Goal: Task Accomplishment & Management: Complete application form

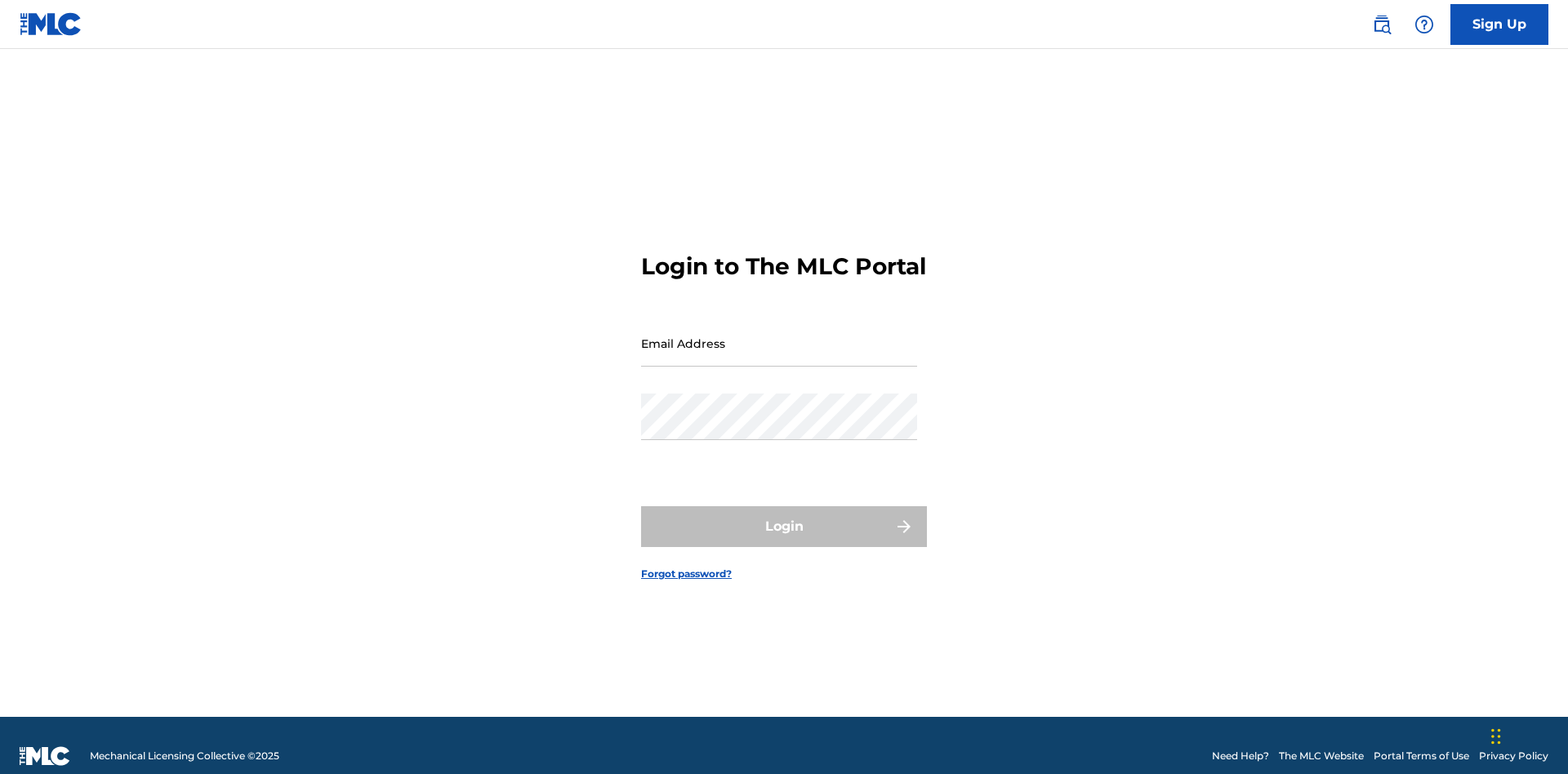
scroll to position [22, 0]
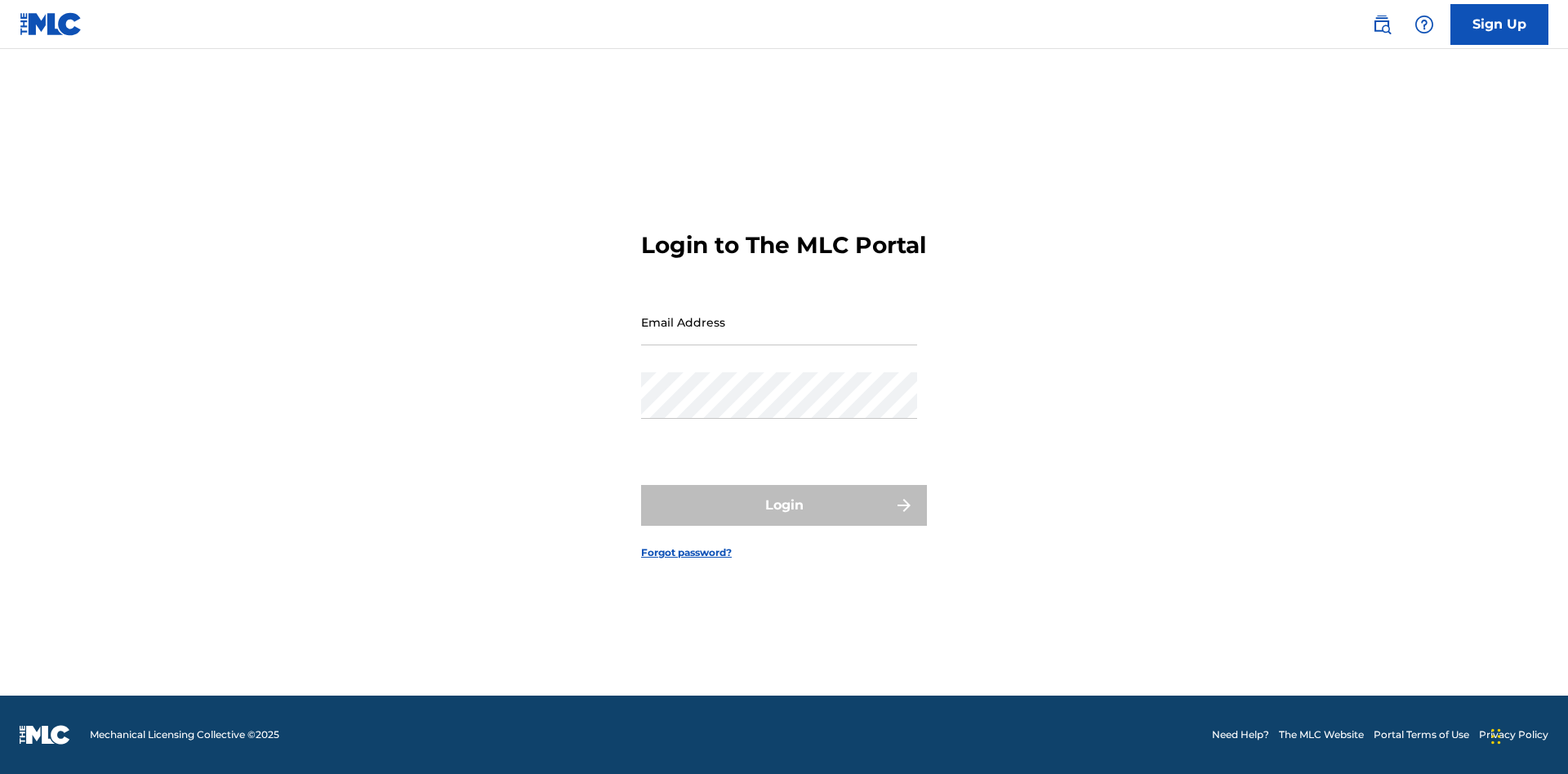
click at [779, 336] on input "Email Address" at bounding box center [779, 322] width 276 height 47
type input "[EMAIL_ADDRESS][DOMAIN_NAME]"
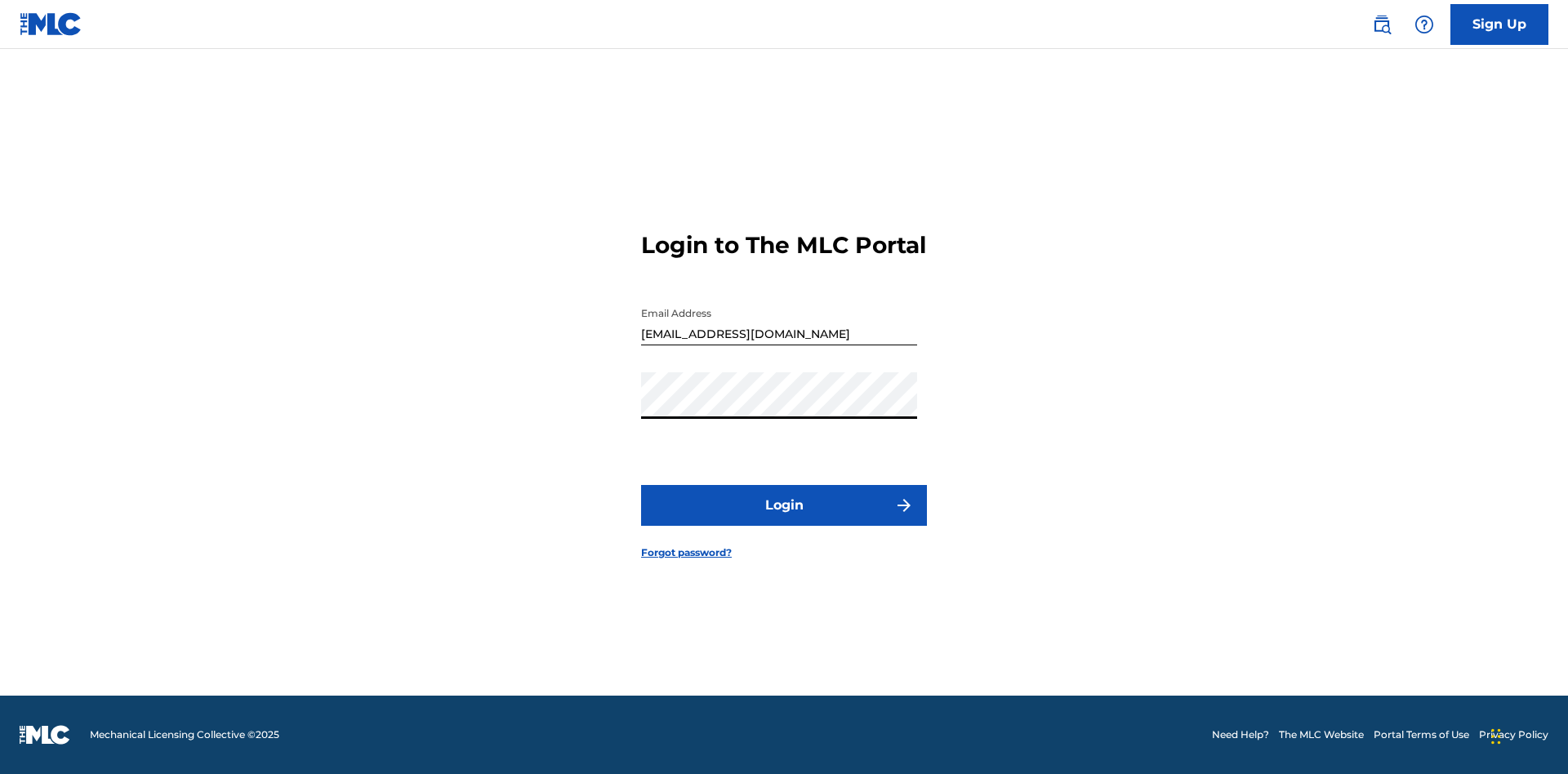
click at [784, 520] on button "Login" at bounding box center [784, 506] width 286 height 41
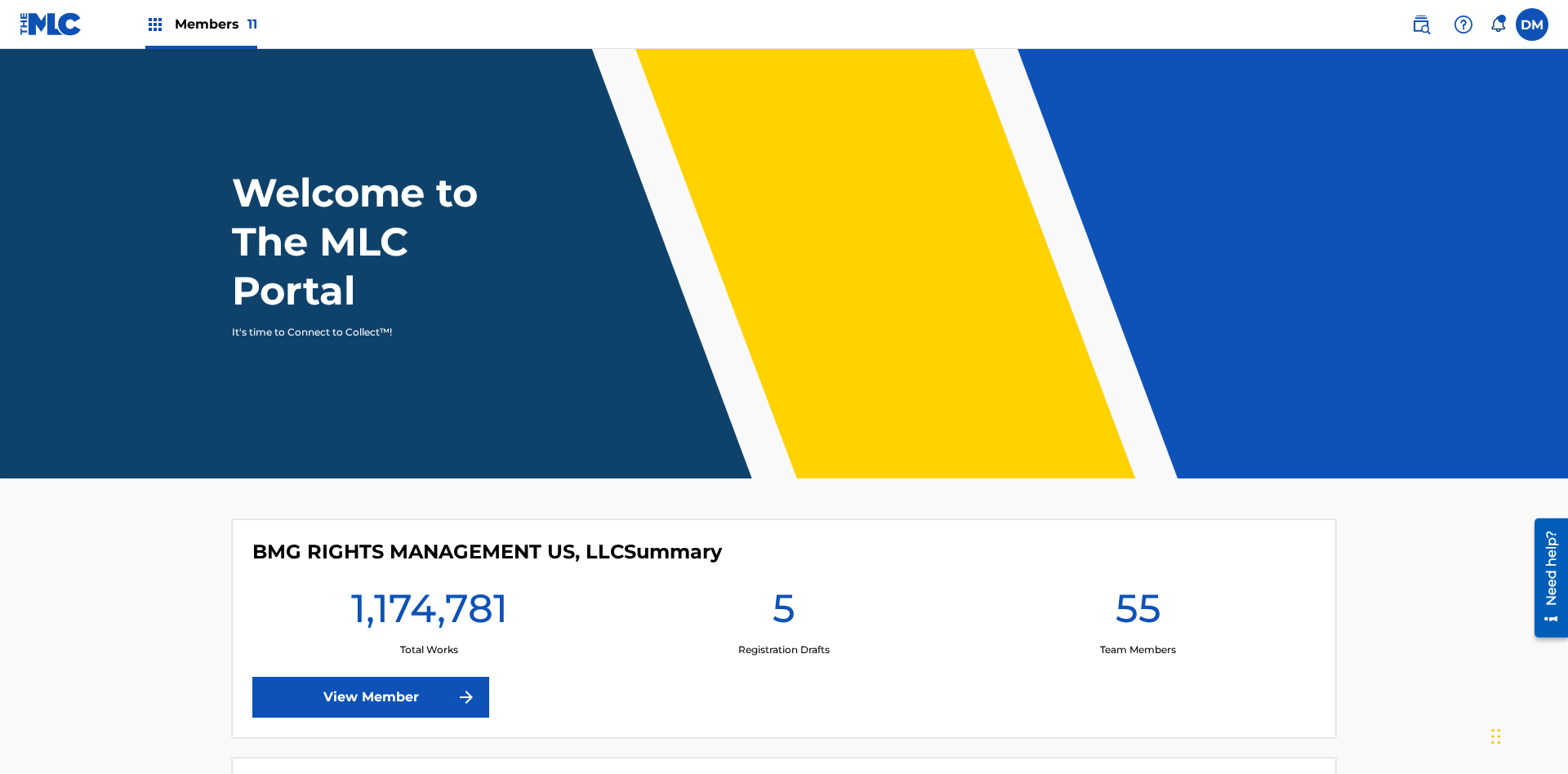
click at [201, 23] on span "Members 11" at bounding box center [216, 23] width 82 height 19
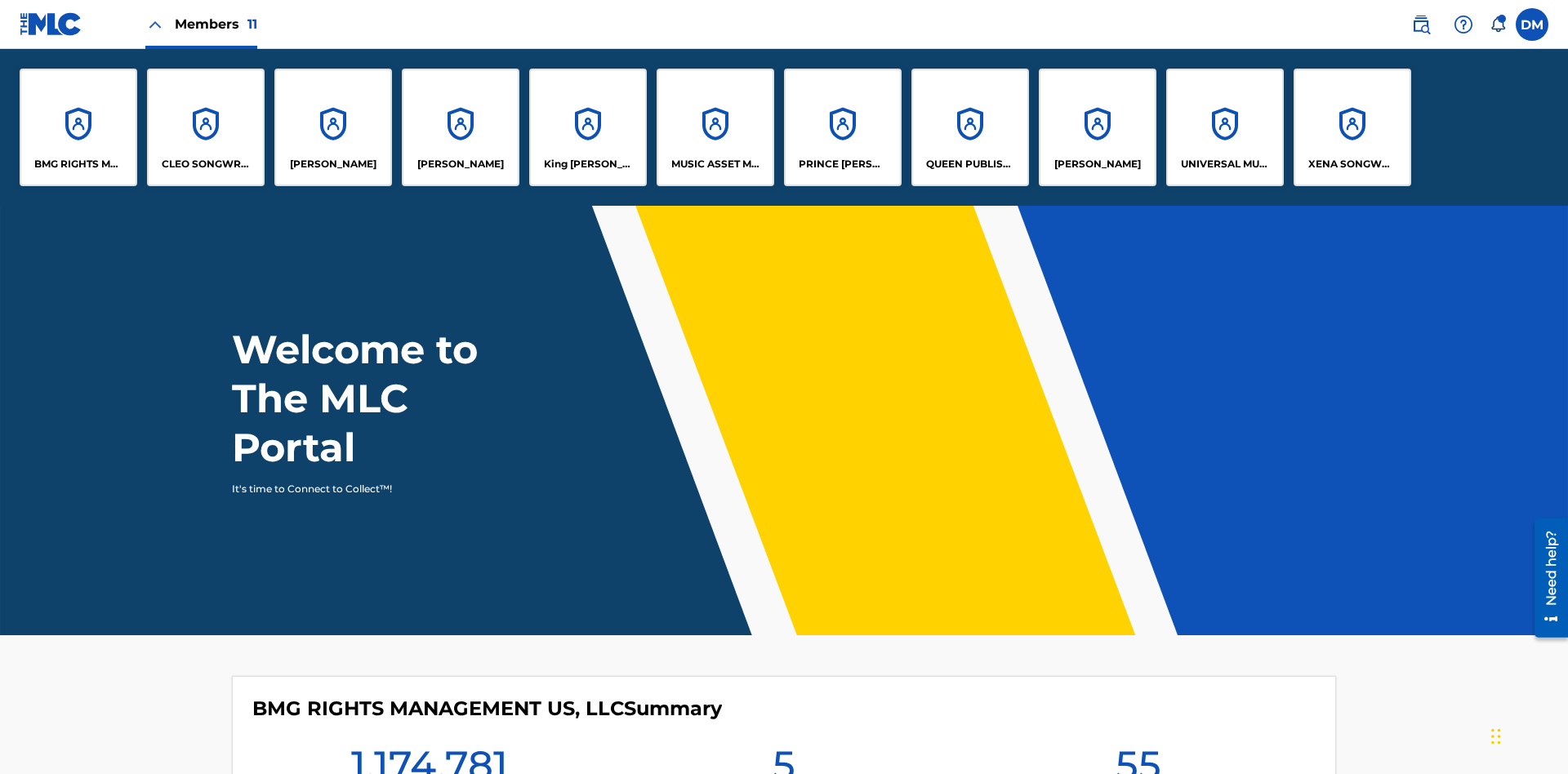
scroll to position [59, 0]
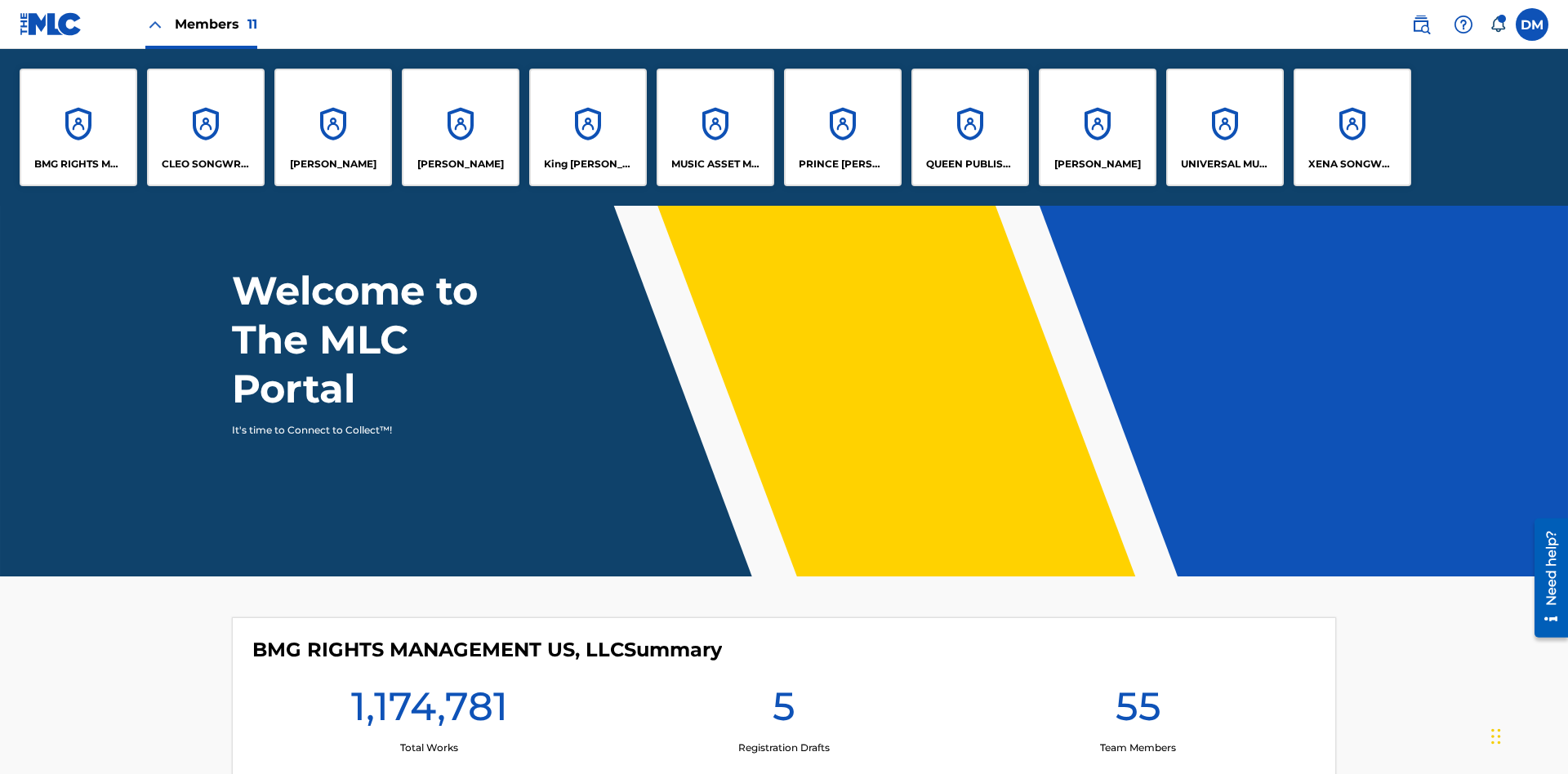
click at [1224, 164] on p "UNIVERSAL MUSIC PUB GROUP" at bounding box center [1224, 163] width 89 height 15
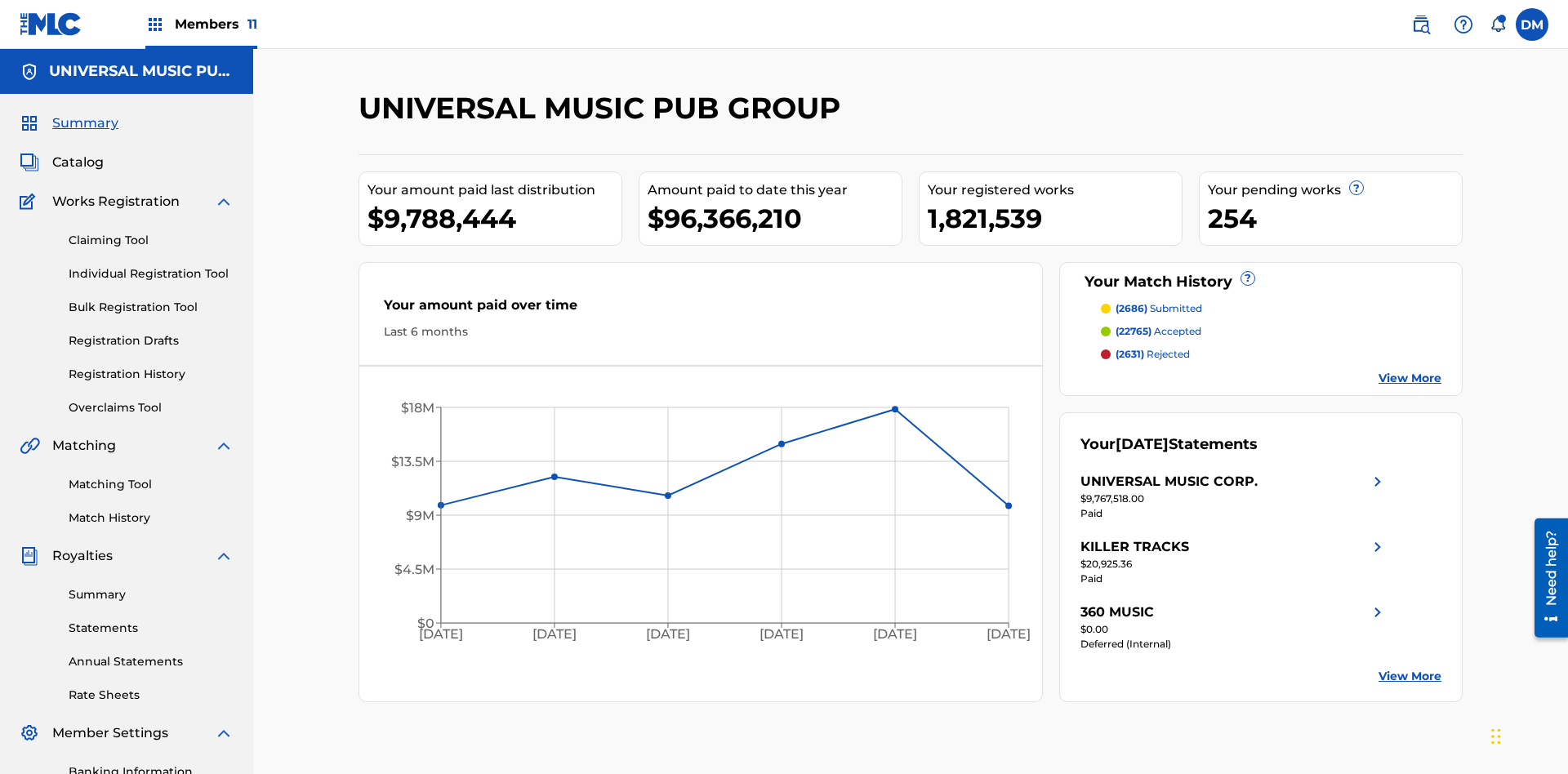
scroll to position [167, 0]
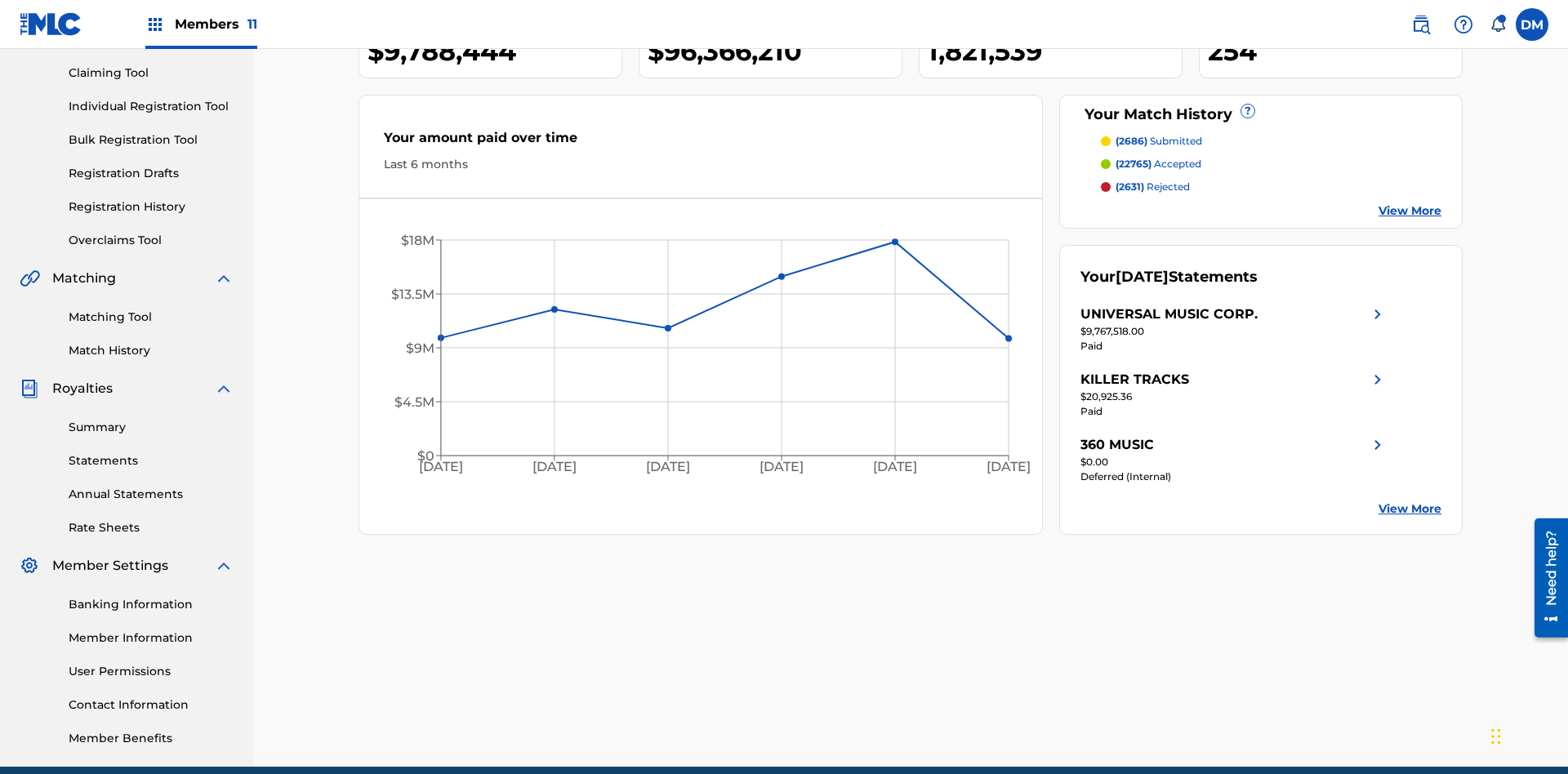
click at [151, 106] on link "Individual Registration Tool" at bounding box center [151, 107] width 165 height 18
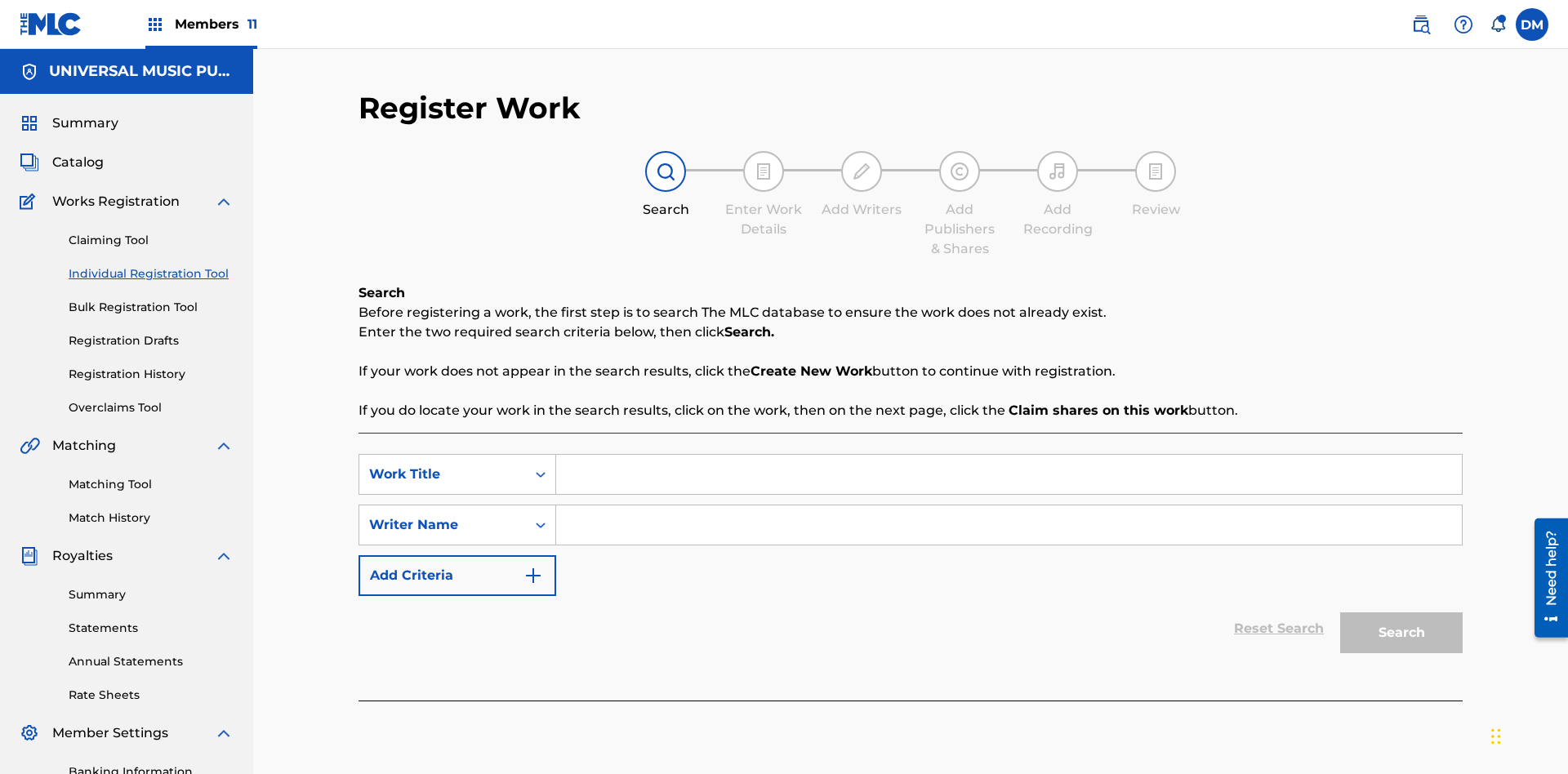
scroll to position [239, 0]
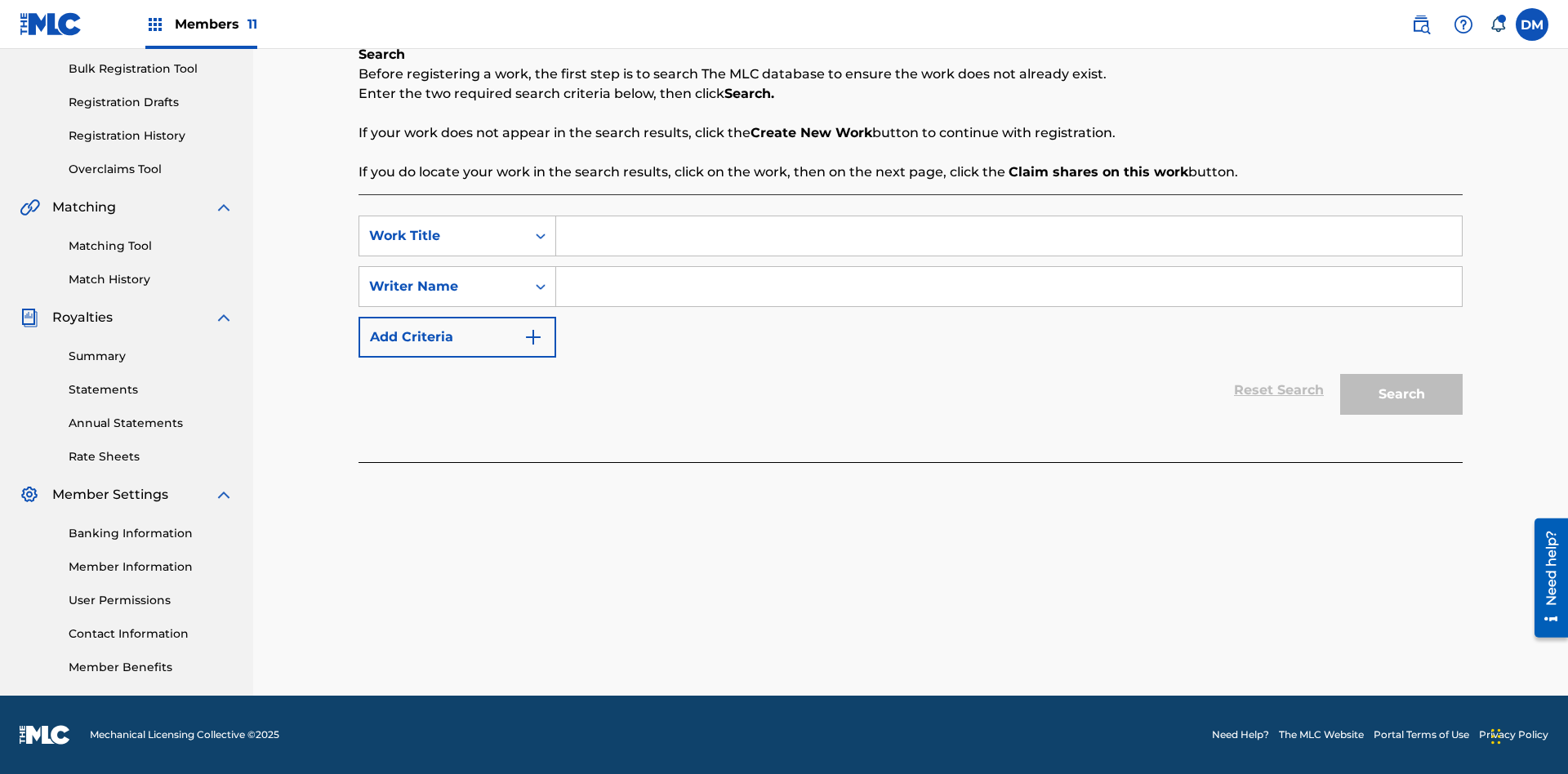
click at [1008, 236] on input "Search Form" at bounding box center [1008, 236] width 905 height 39
type input "Save At Writer-Add Writers Page Prior To Adding Writers"
click at [1008, 287] on input "Search Form" at bounding box center [1008, 287] width 905 height 39
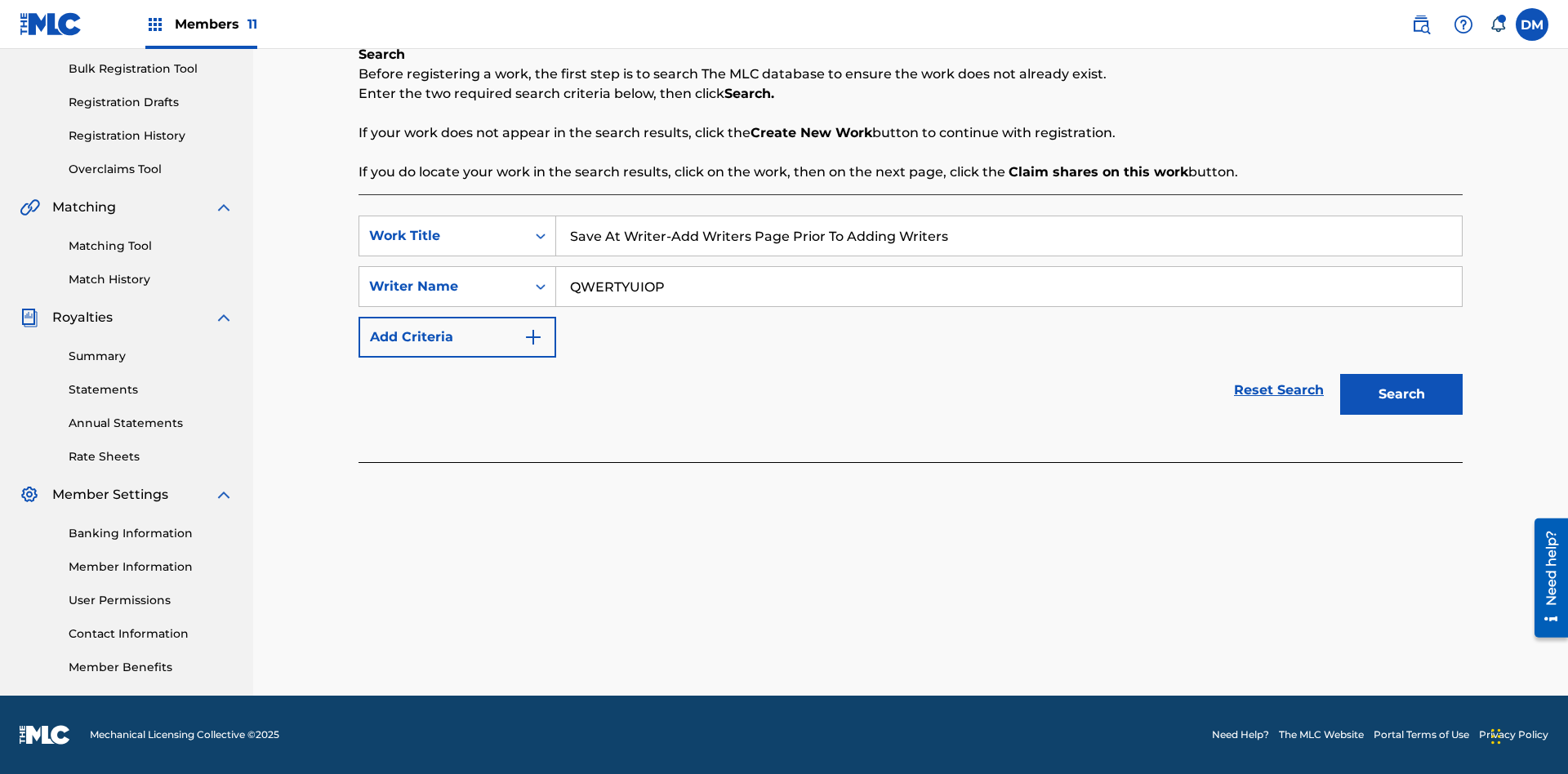
type input "QWERTYUIOP"
click at [1402, 394] on button "Search" at bounding box center [1401, 394] width 122 height 41
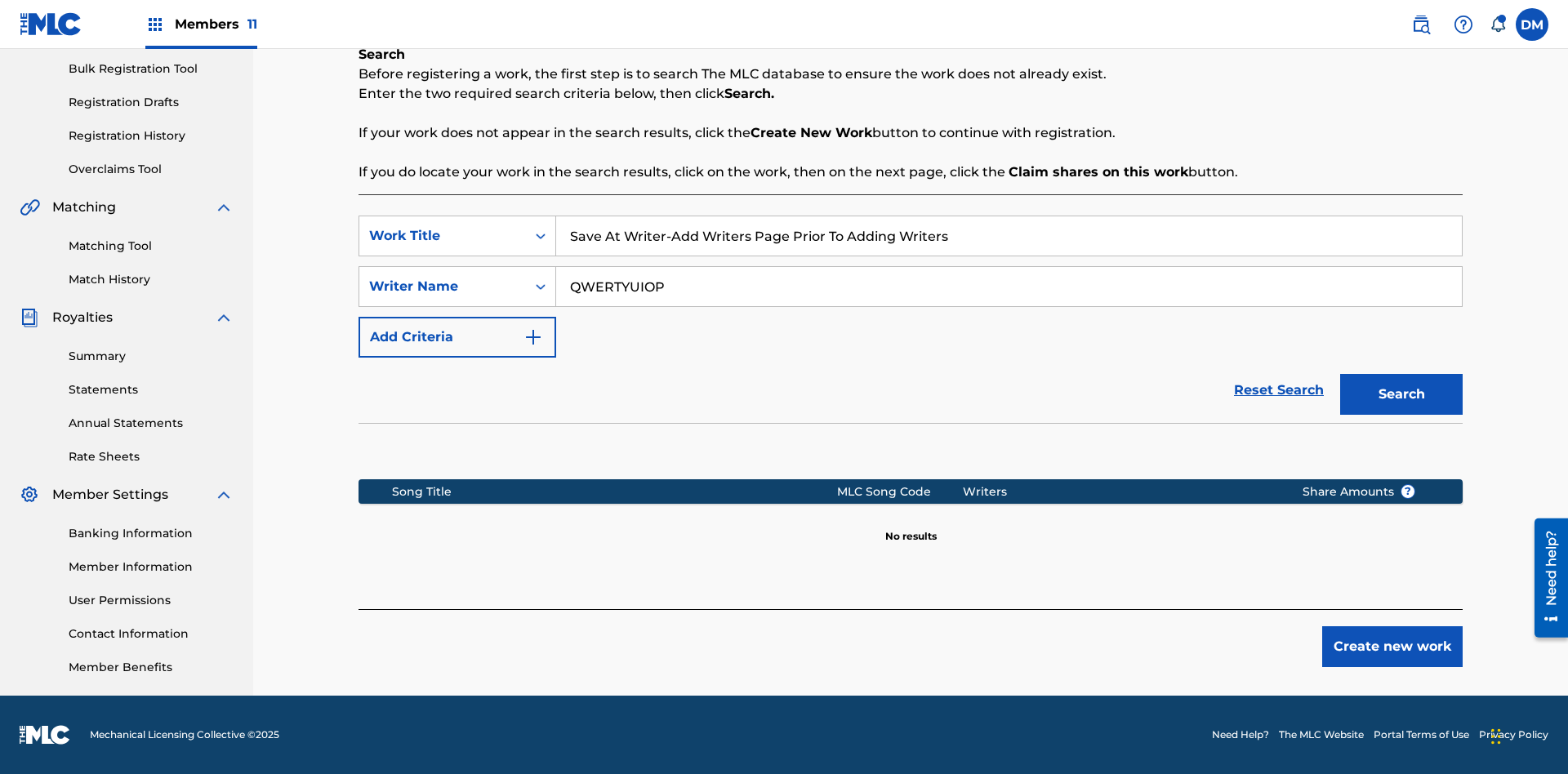
click at [1392, 647] on button "Create new work" at bounding box center [1392, 647] width 140 height 41
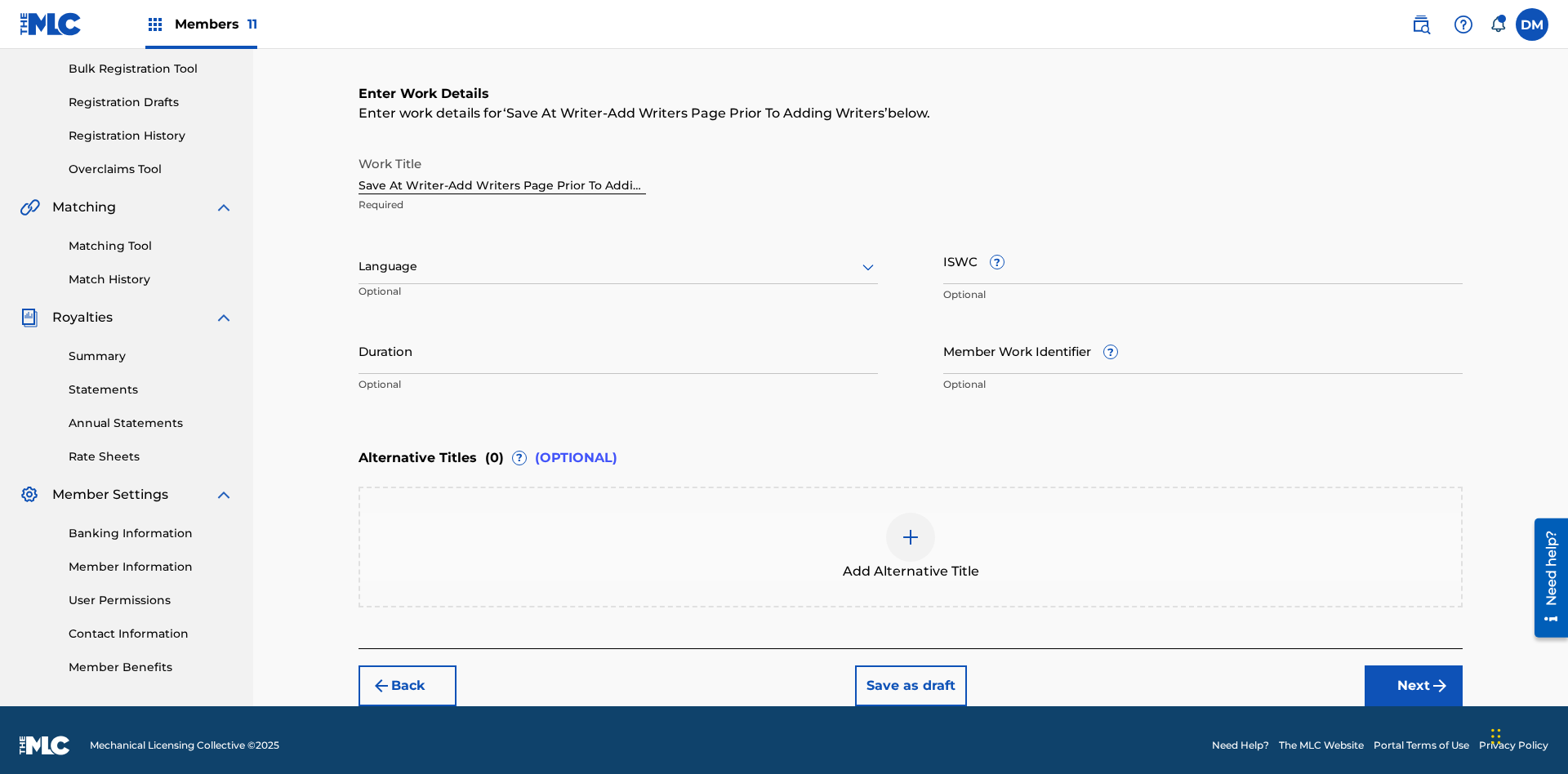
scroll to position [249, 0]
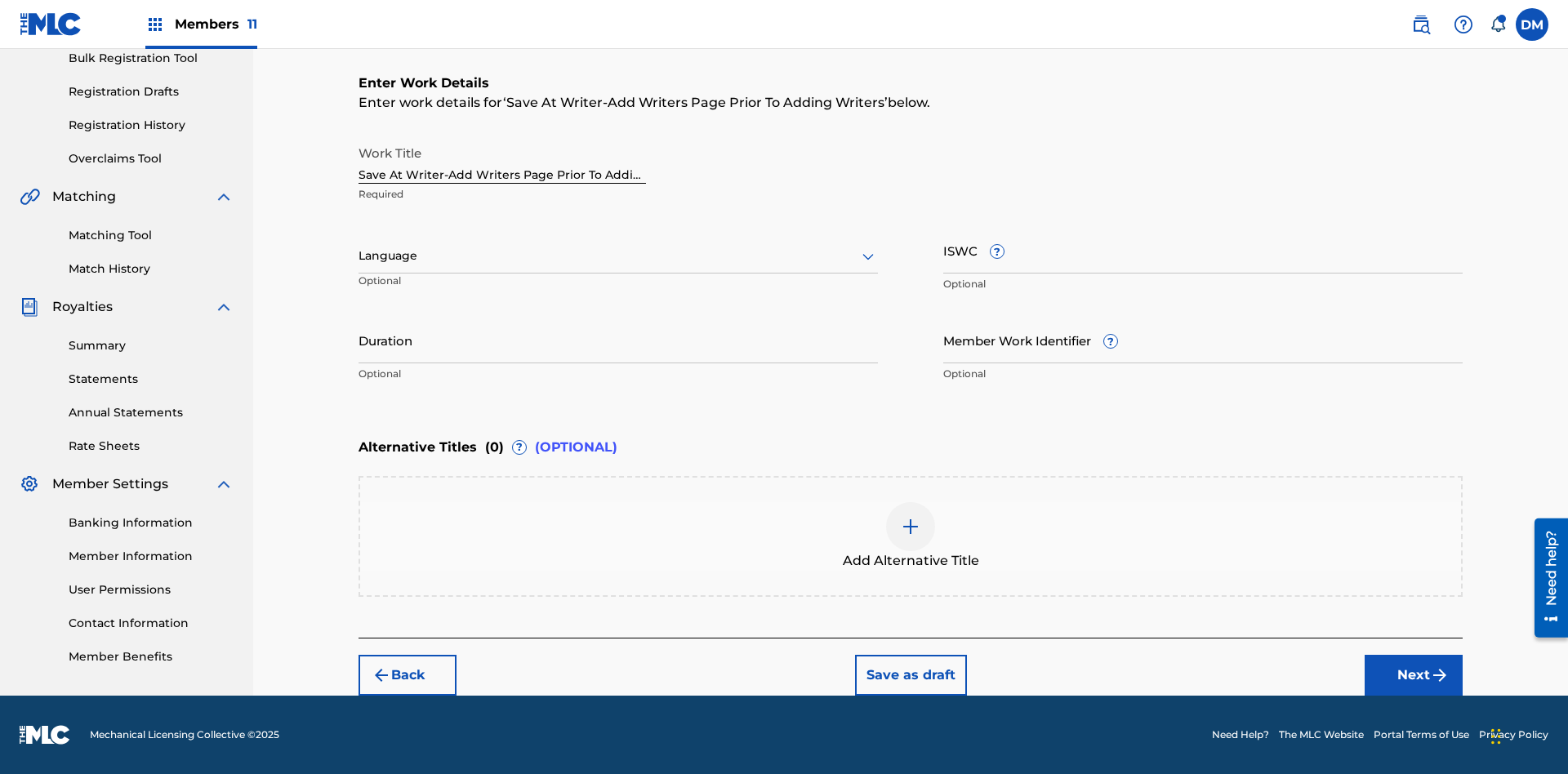
click at [619, 340] on input "Duration" at bounding box center [618, 341] width 520 height 47
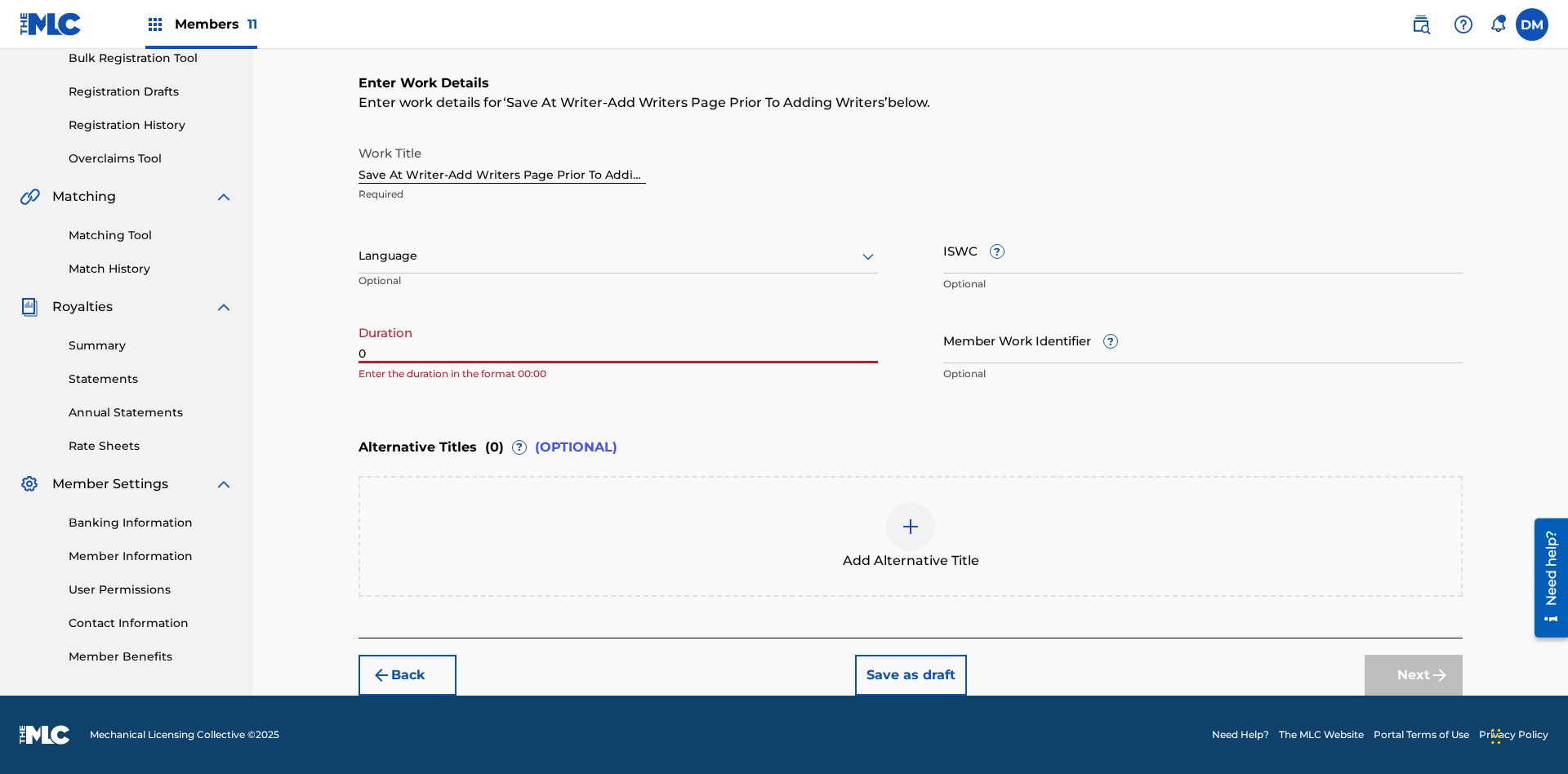
click at [619, 340] on input "0" at bounding box center [618, 341] width 520 height 47
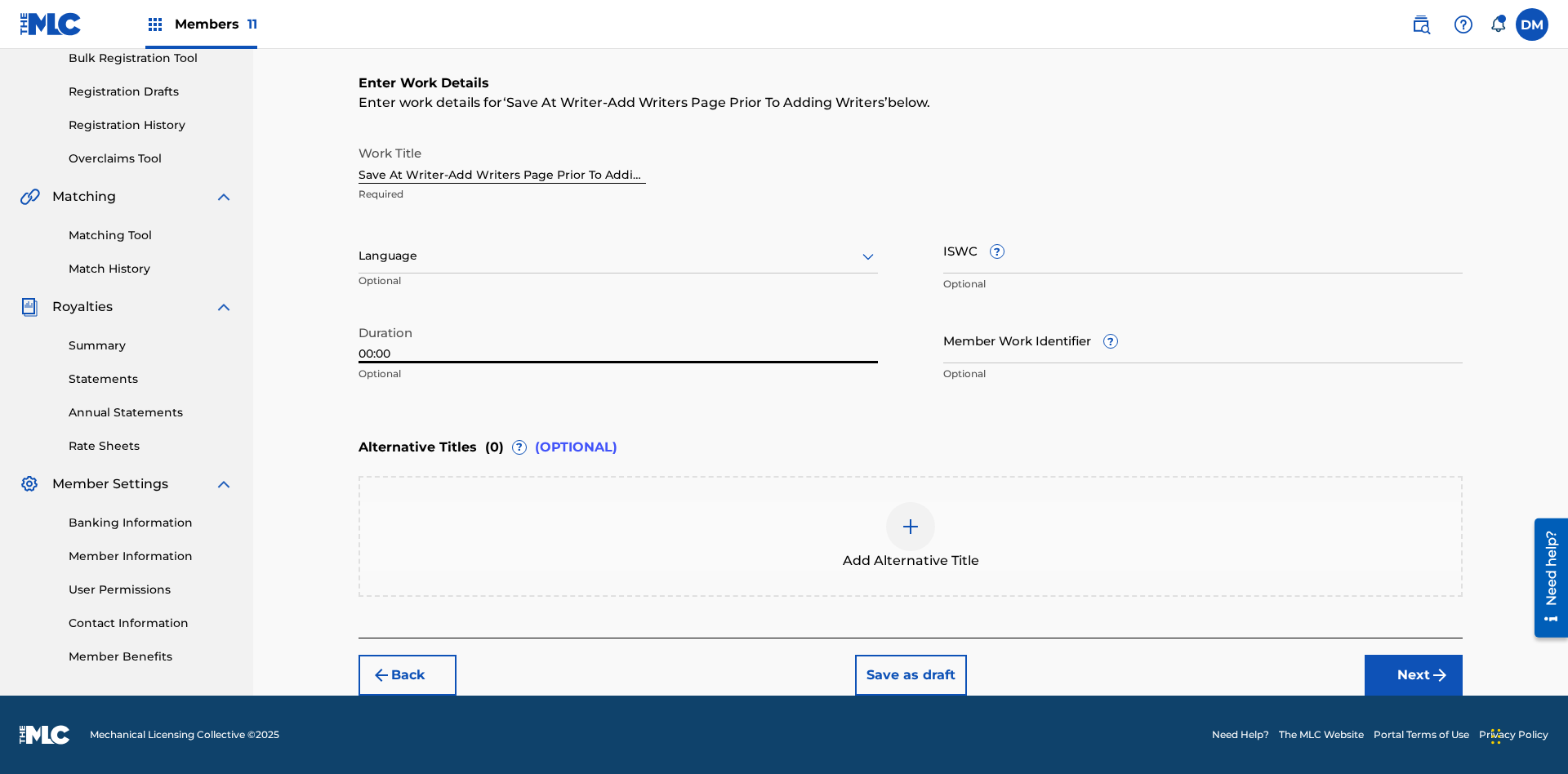
type input "00:00"
click at [868, 256] on icon at bounding box center [868, 256] width 20 height 20
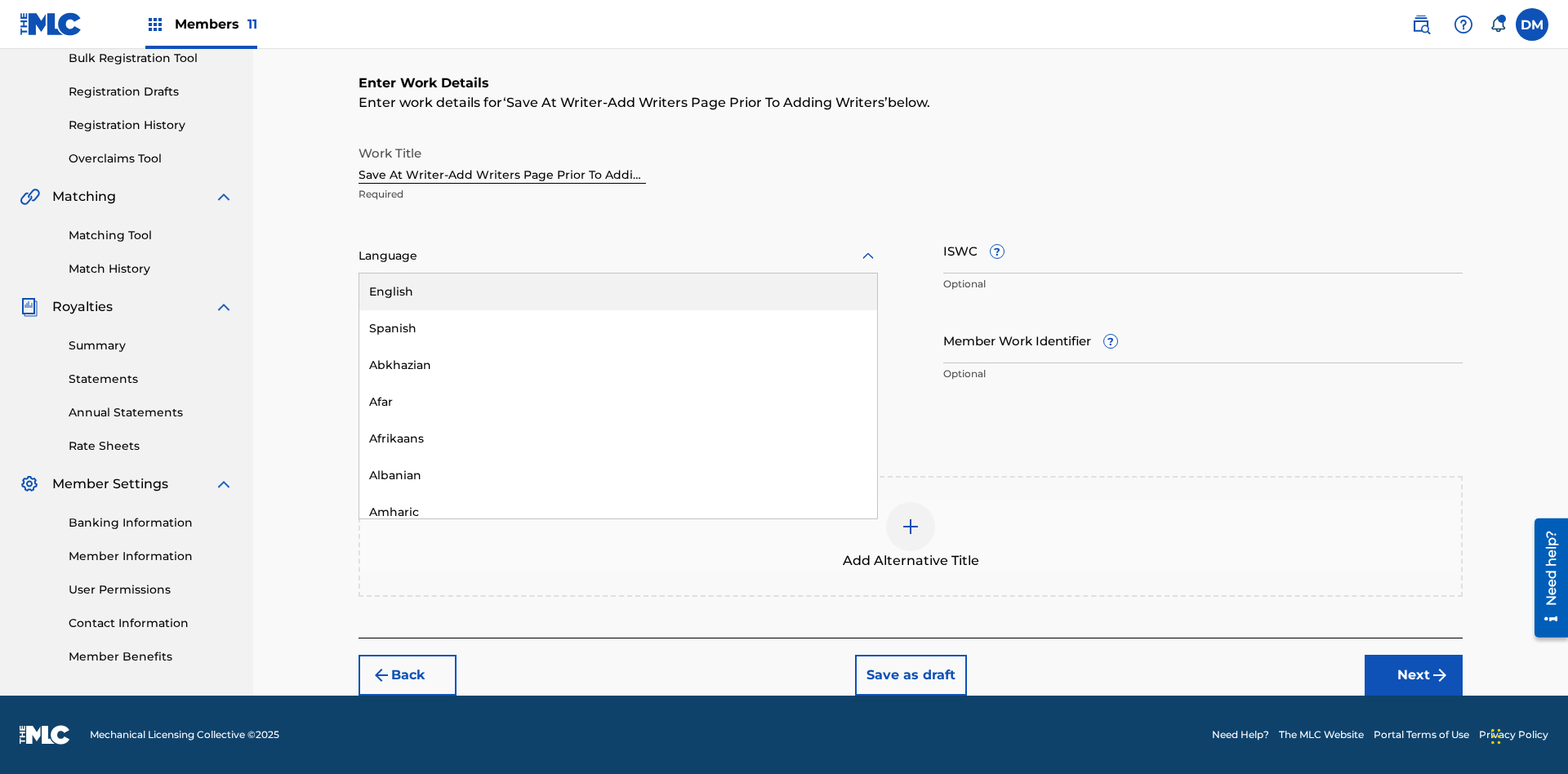
click at [619, 401] on div "Afar" at bounding box center [618, 402] width 518 height 37
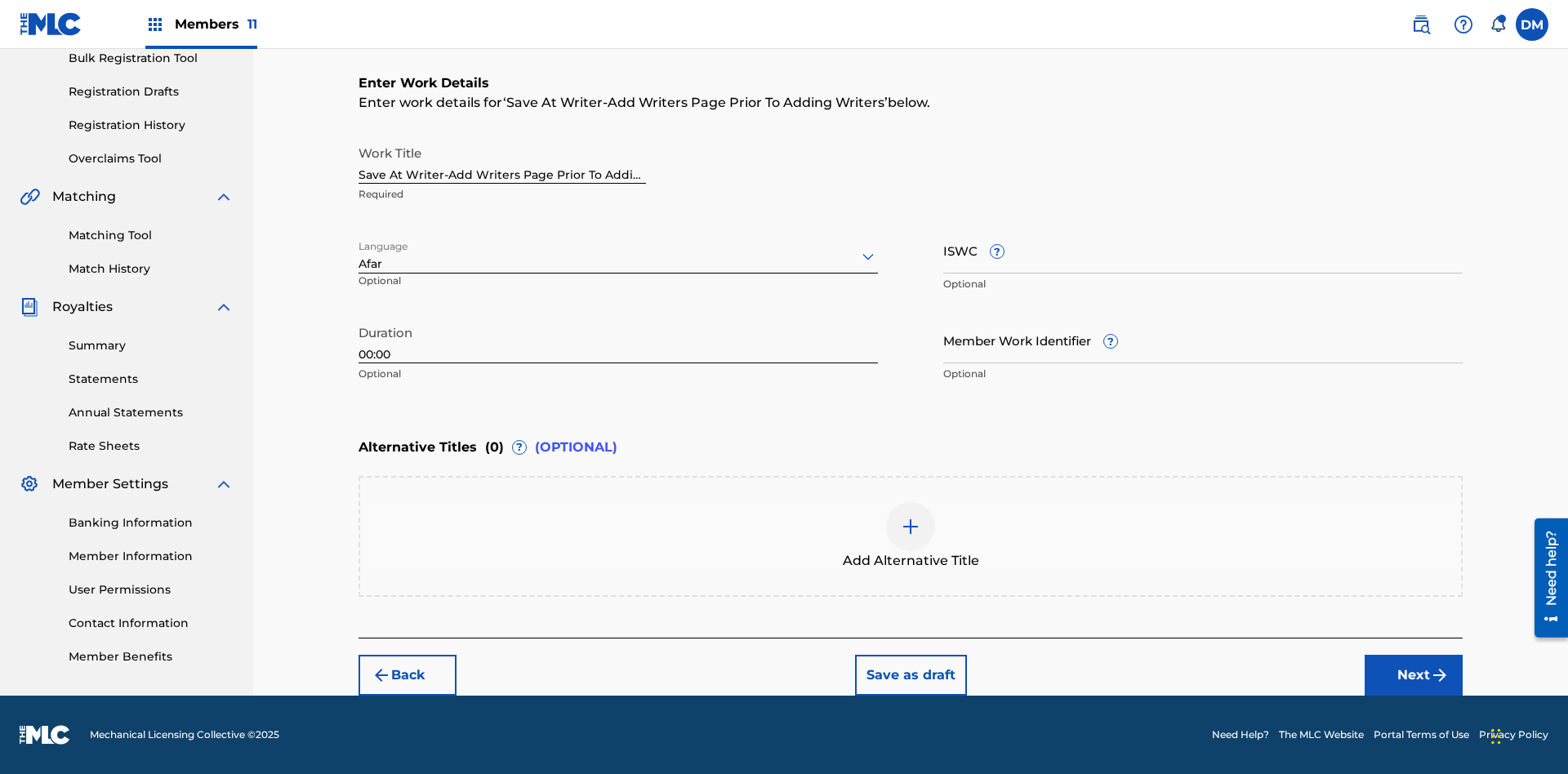
click at [1203, 340] on input "Member Work Identifier ?" at bounding box center [1203, 341] width 520 height 47
type input "[PHONE_NUMBER]"
click at [1203, 250] on input "ISWC ?" at bounding box center [1203, 250] width 520 height 47
type input "T-123.456.789-4"
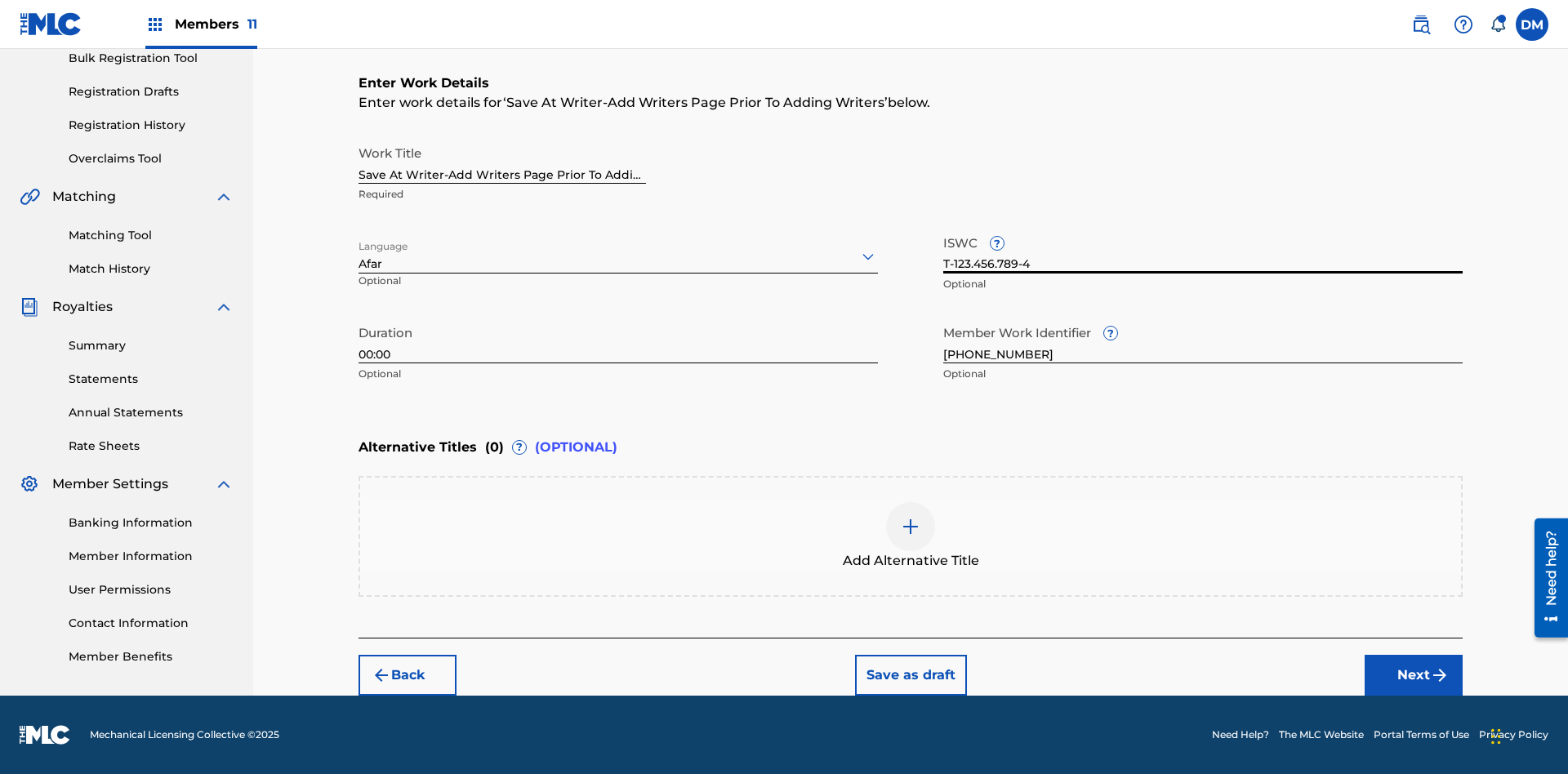
click at [910, 535] on img at bounding box center [910, 526] width 20 height 20
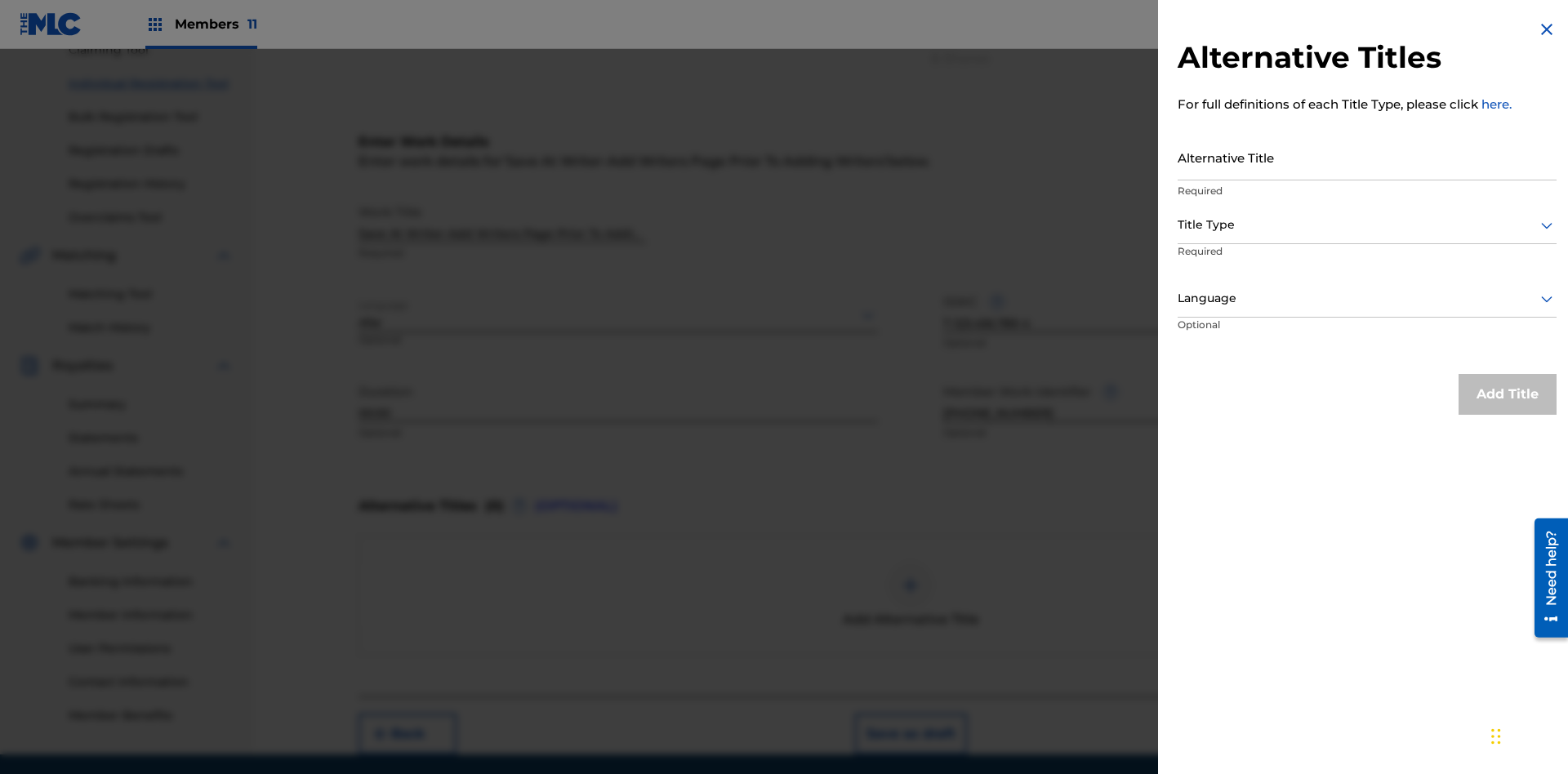
click at [1367, 157] on input "Alternative Title" at bounding box center [1366, 158] width 379 height 47
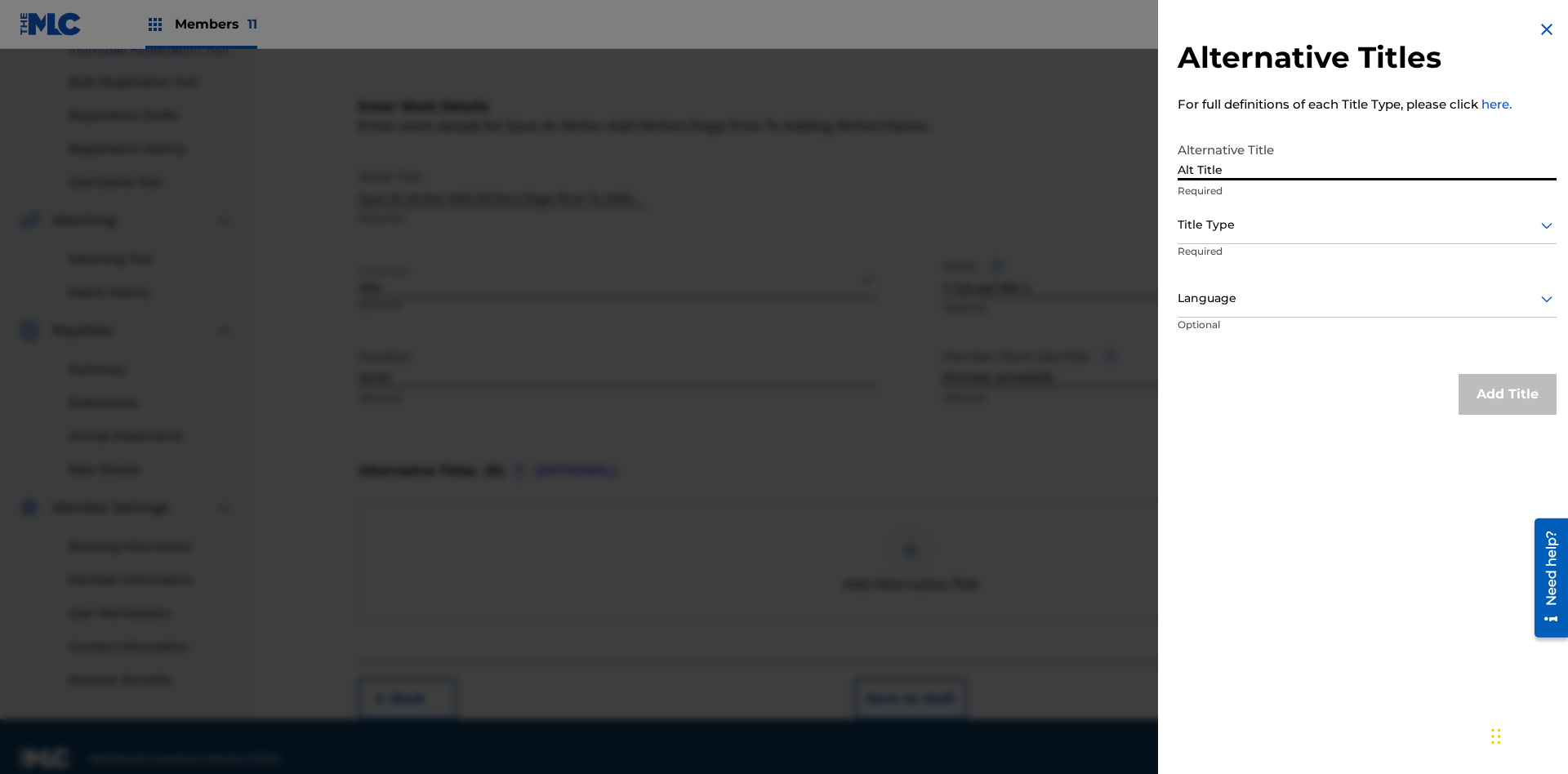
scroll to position [249, 0]
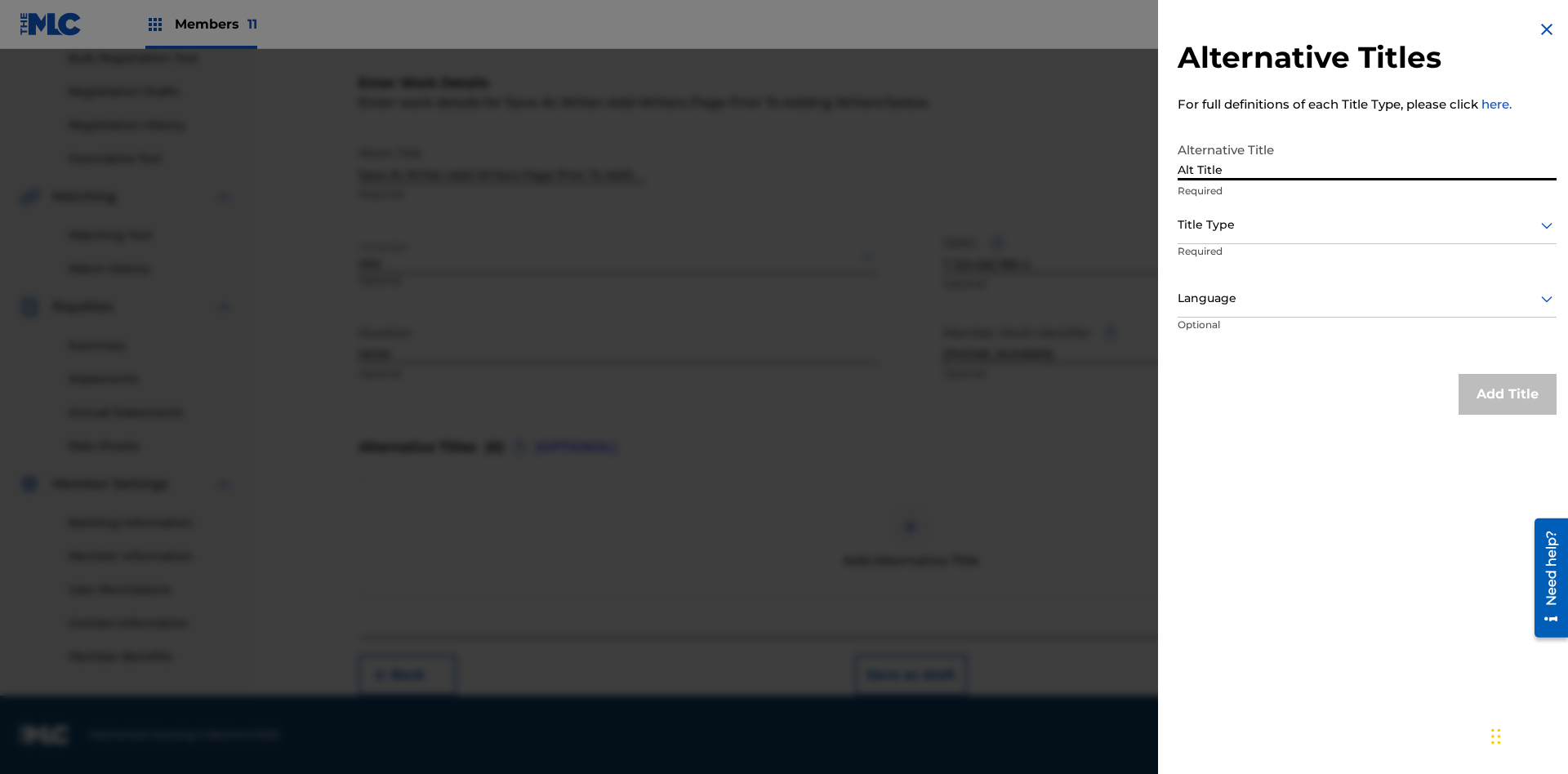
type input "Alt Title"
click at [1367, 224] on div at bounding box center [1366, 224] width 379 height 21
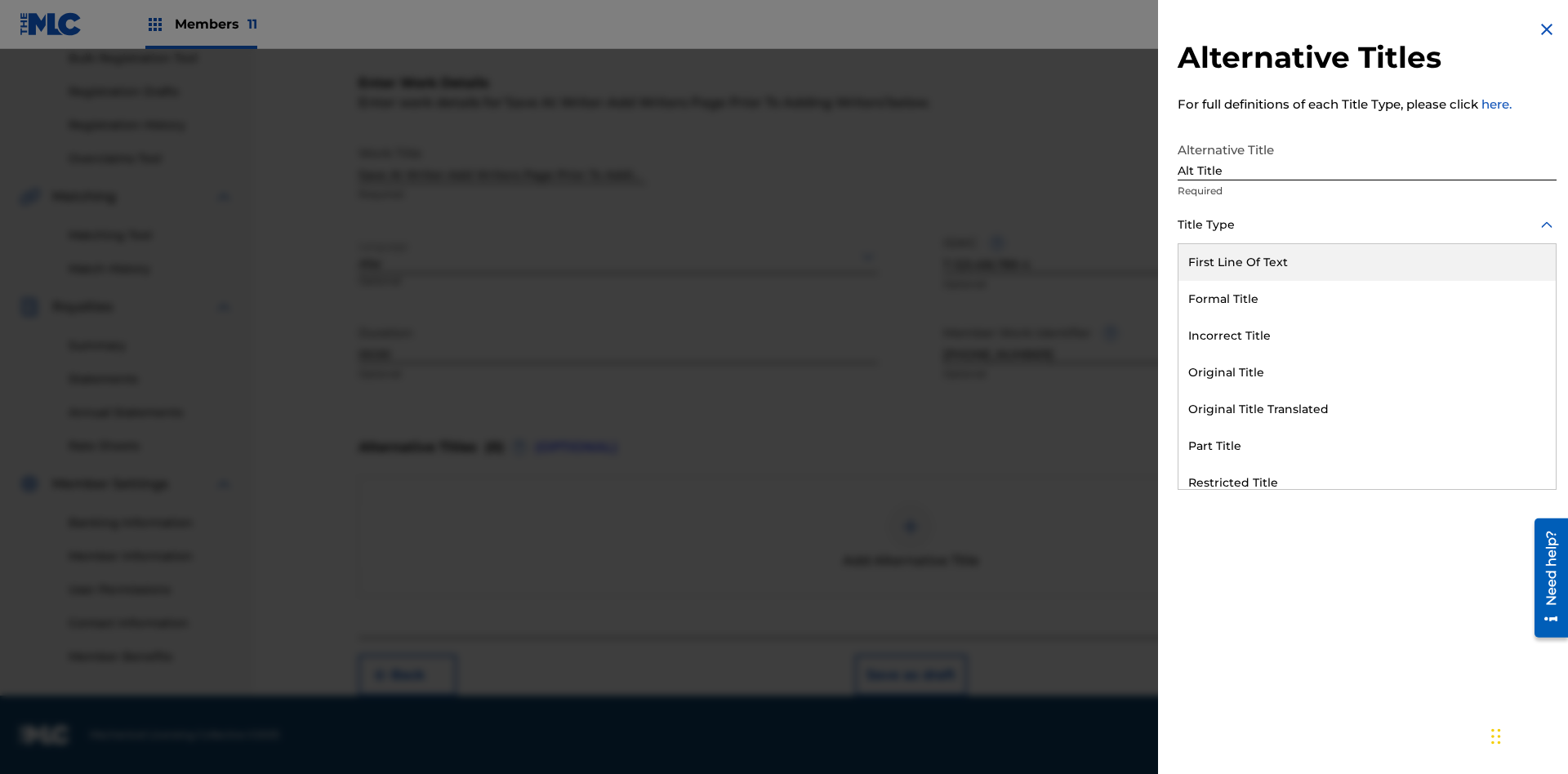
click at [1367, 372] on div "Original Title" at bounding box center [1366, 373] width 377 height 37
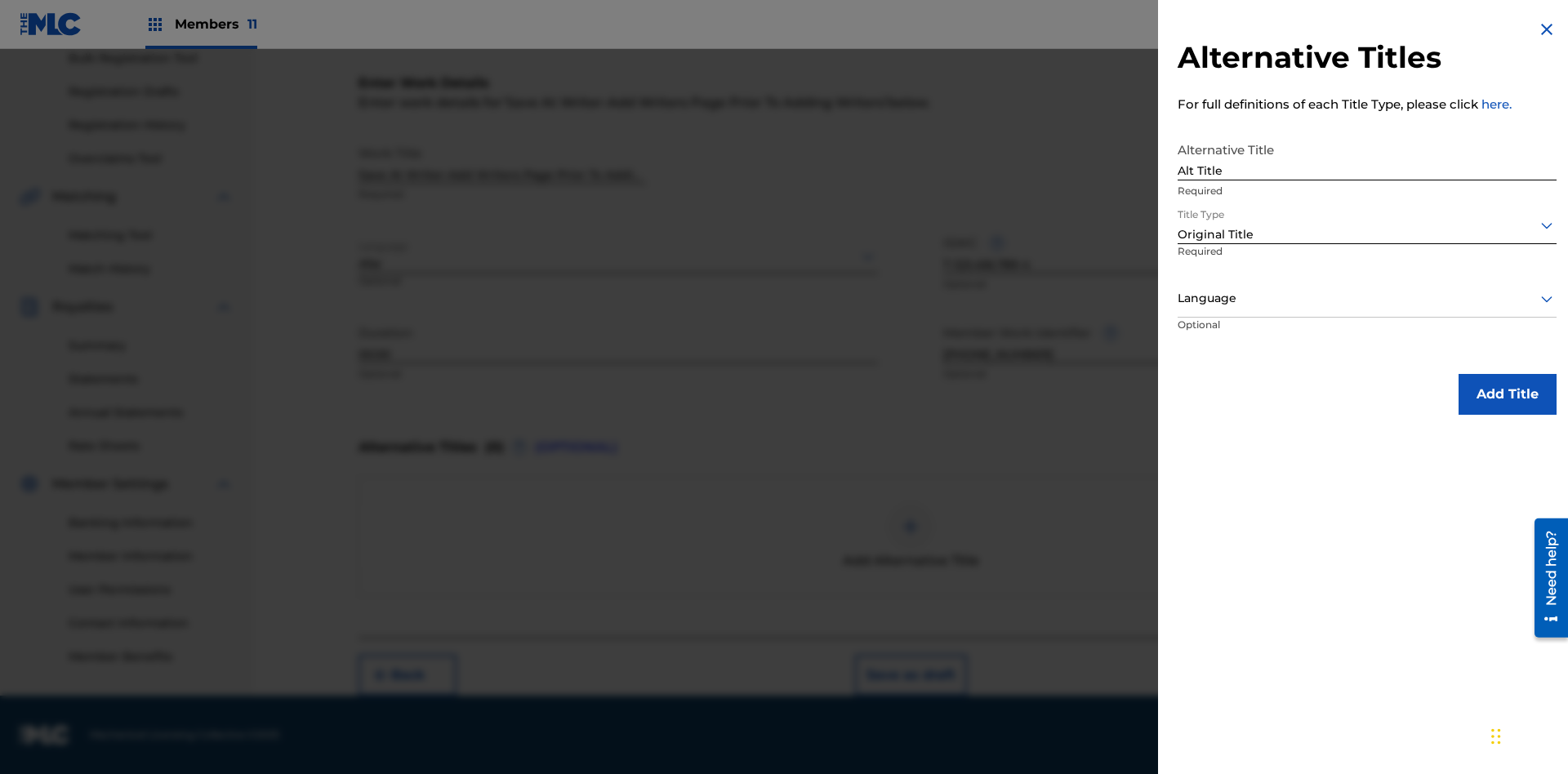
click at [1367, 298] on div at bounding box center [1366, 297] width 379 height 21
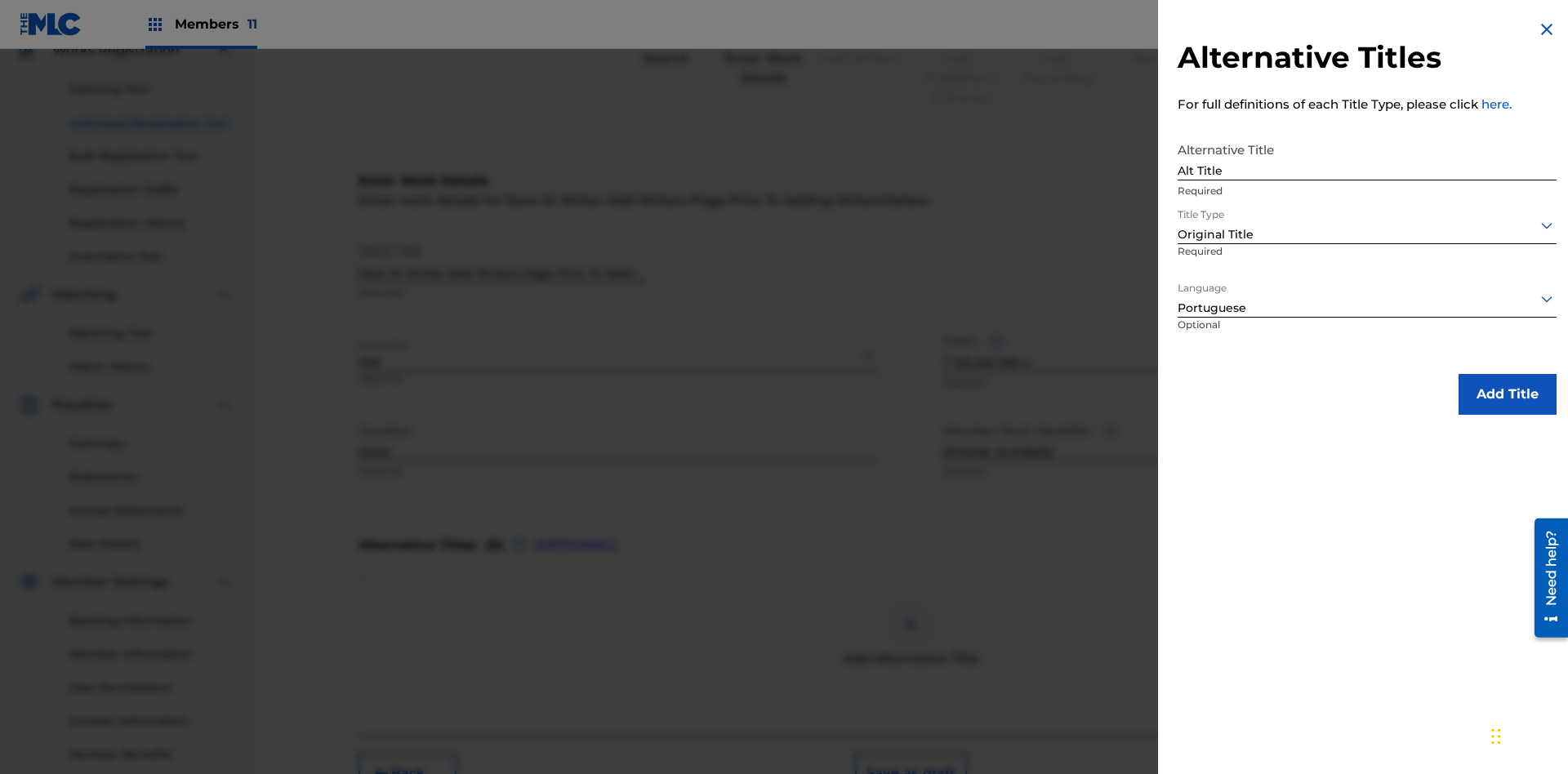
click at [1507, 393] on button "Add Title" at bounding box center [1507, 394] width 98 height 41
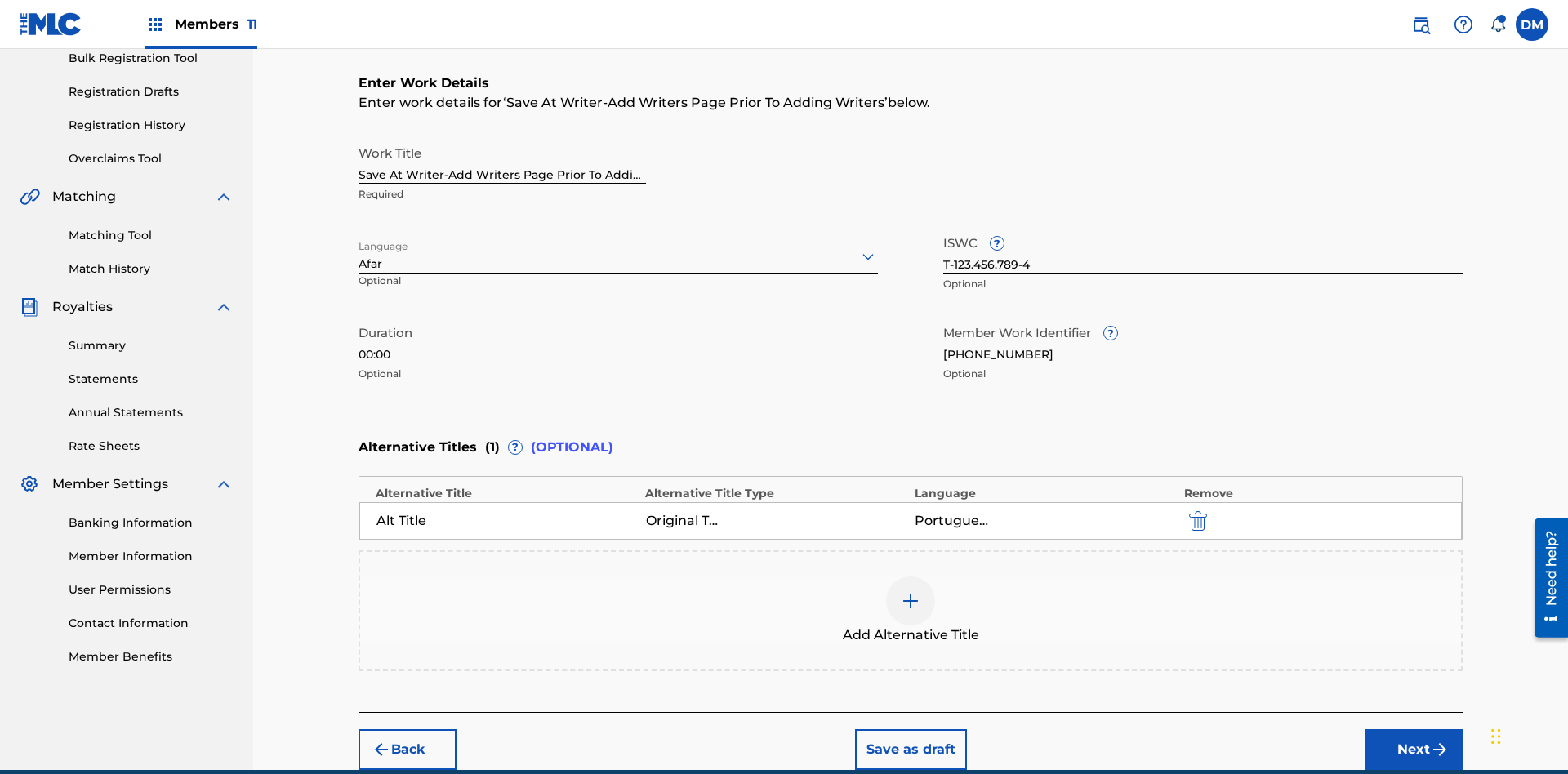
scroll to position [323, 0]
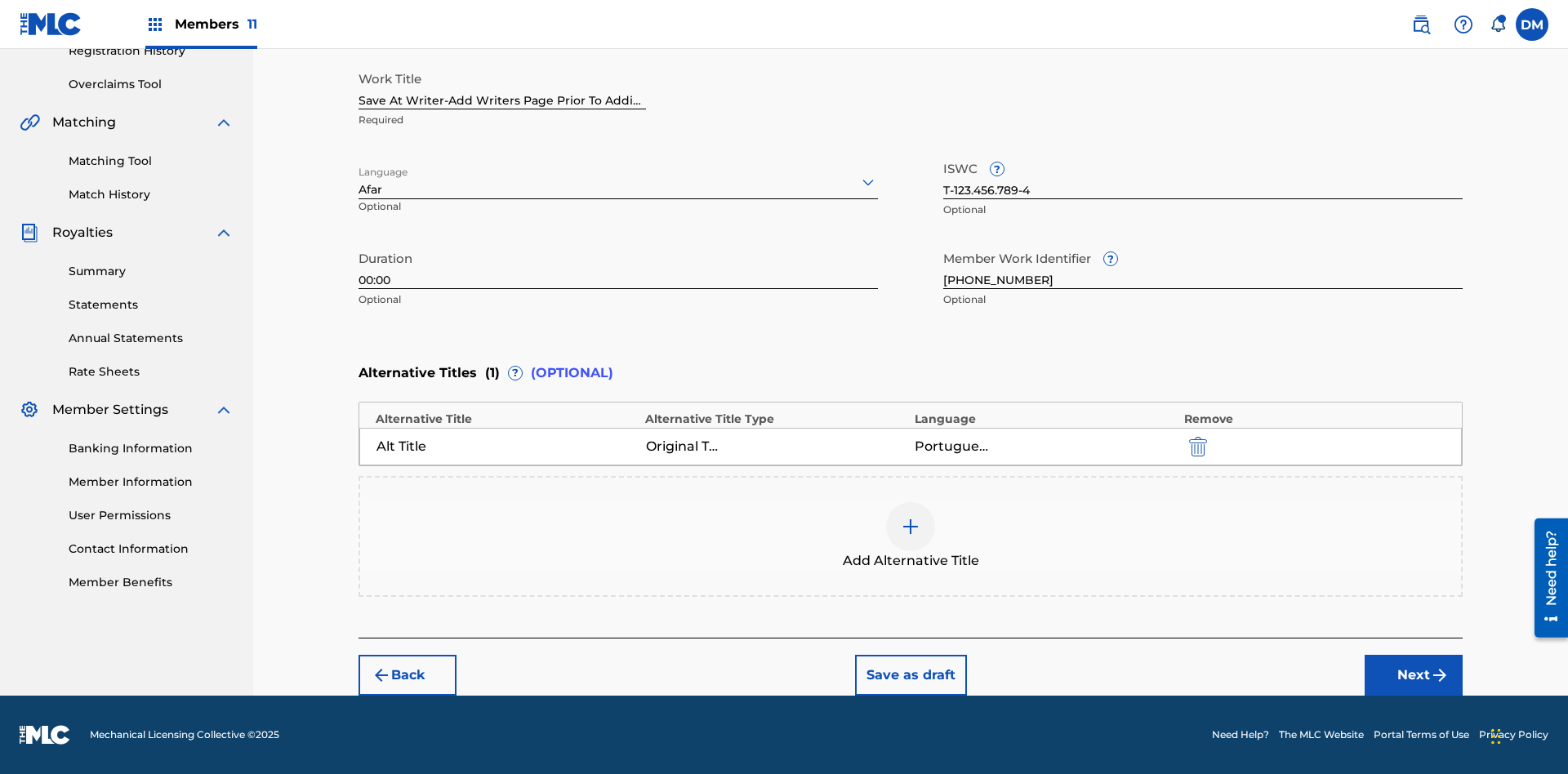
click at [1413, 675] on button "Next" at bounding box center [1413, 675] width 98 height 41
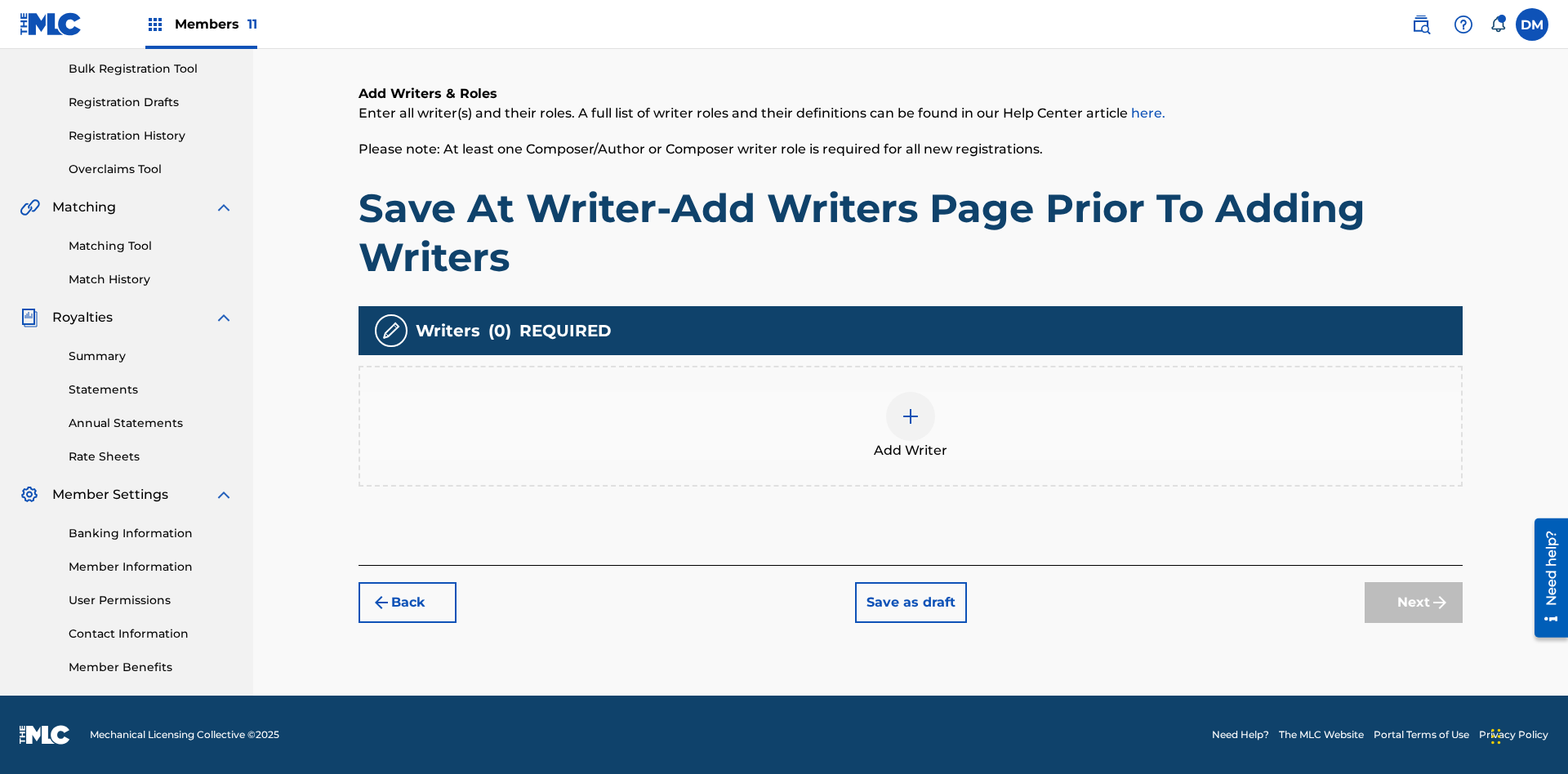
scroll to position [239, 0]
click at [909, 602] on button "Save as draft" at bounding box center [910, 603] width 112 height 41
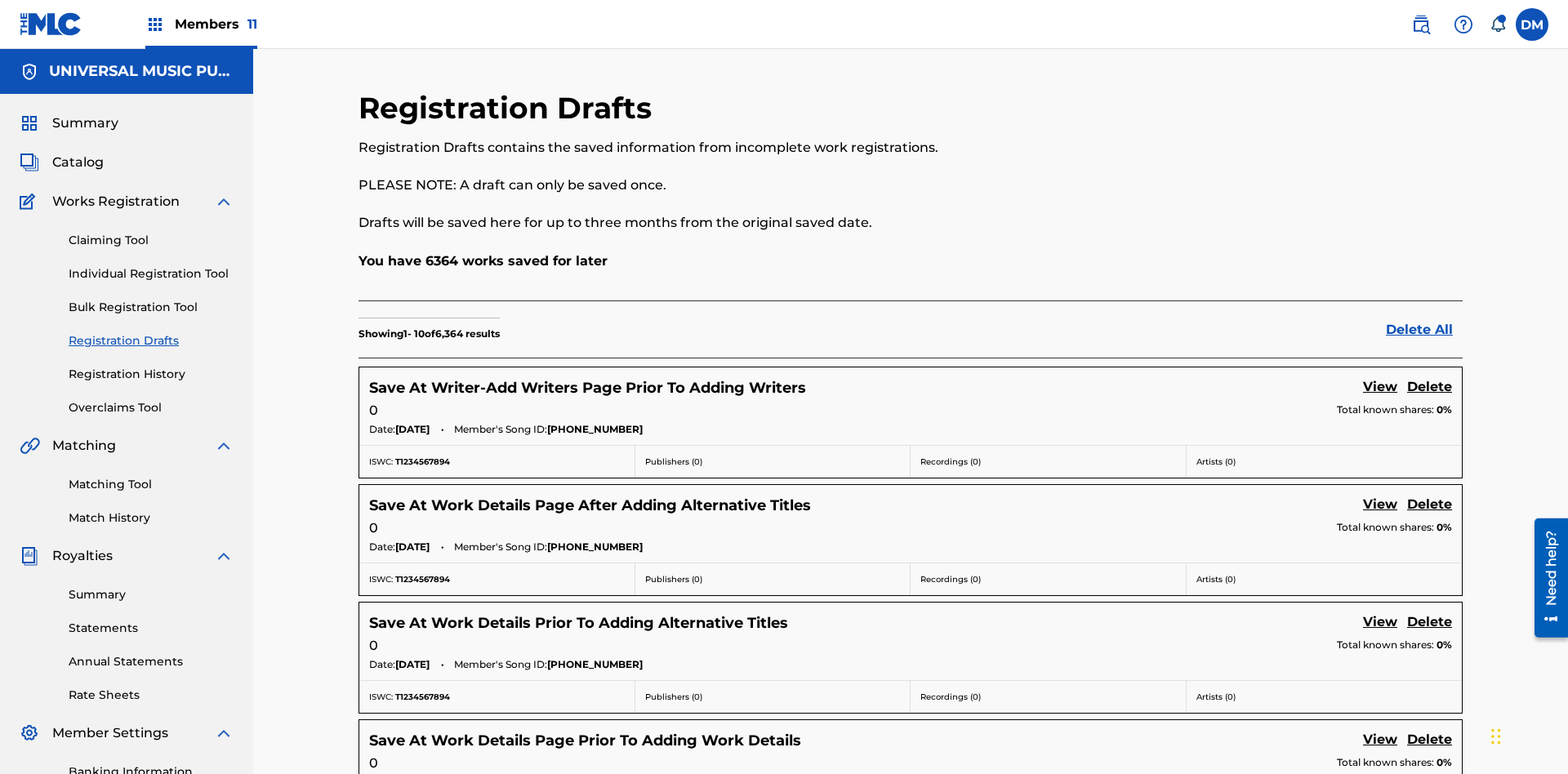
scroll to position [279, 0]
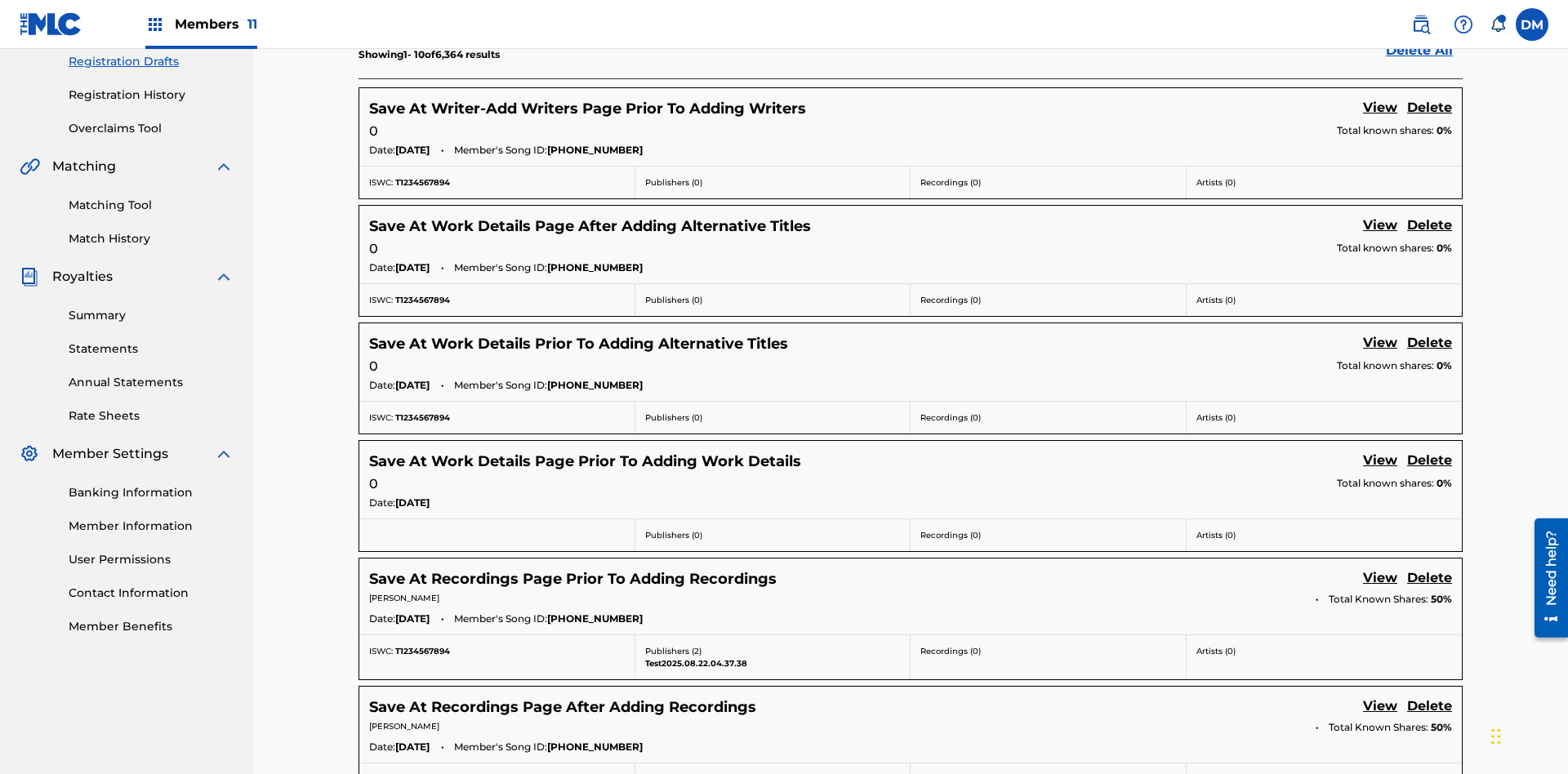
click at [1380, 109] on link "View" at bounding box center [1379, 109] width 34 height 23
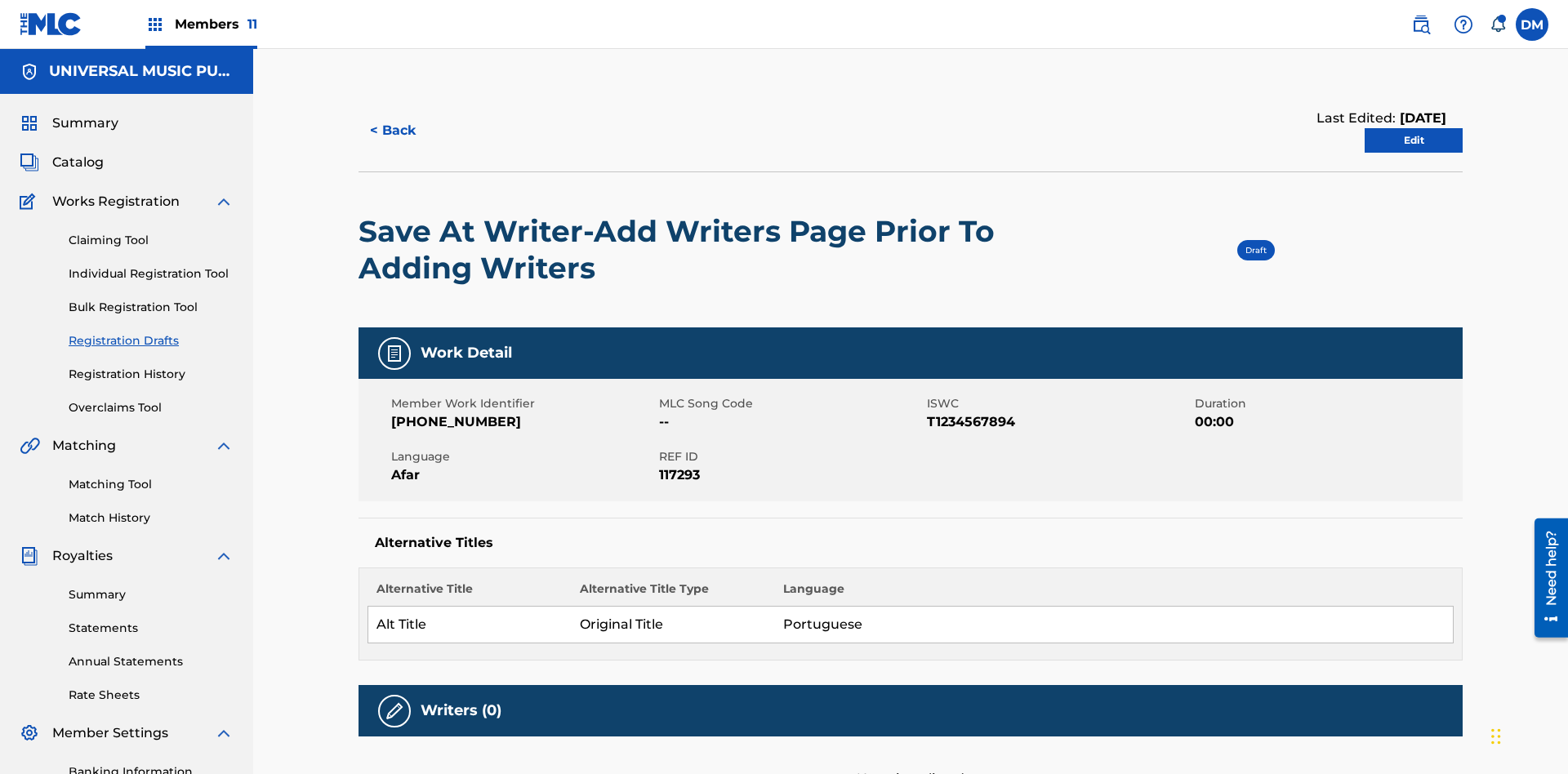
scroll to position [30, 0]
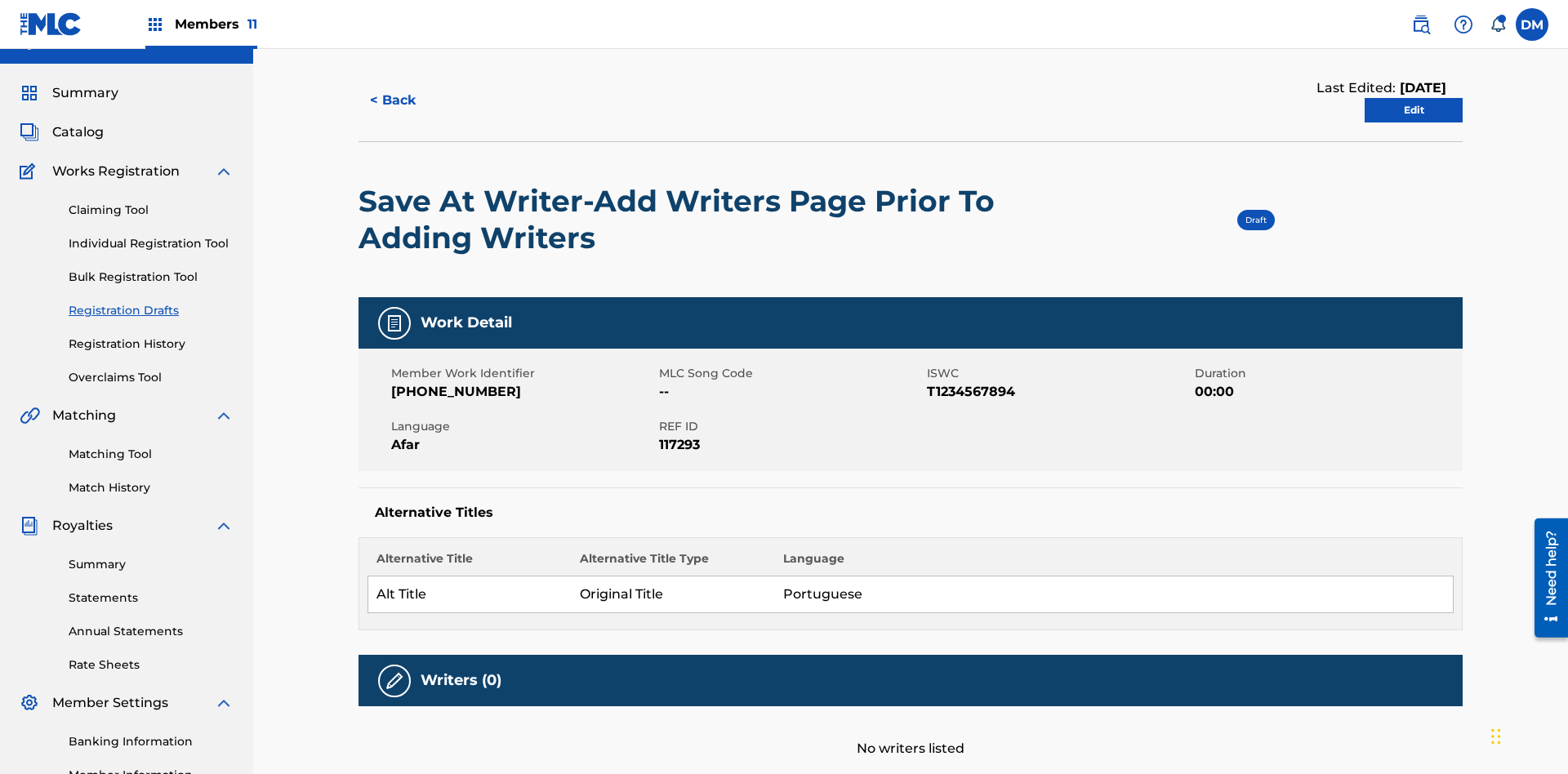
click at [1413, 111] on link "Edit" at bounding box center [1413, 110] width 98 height 24
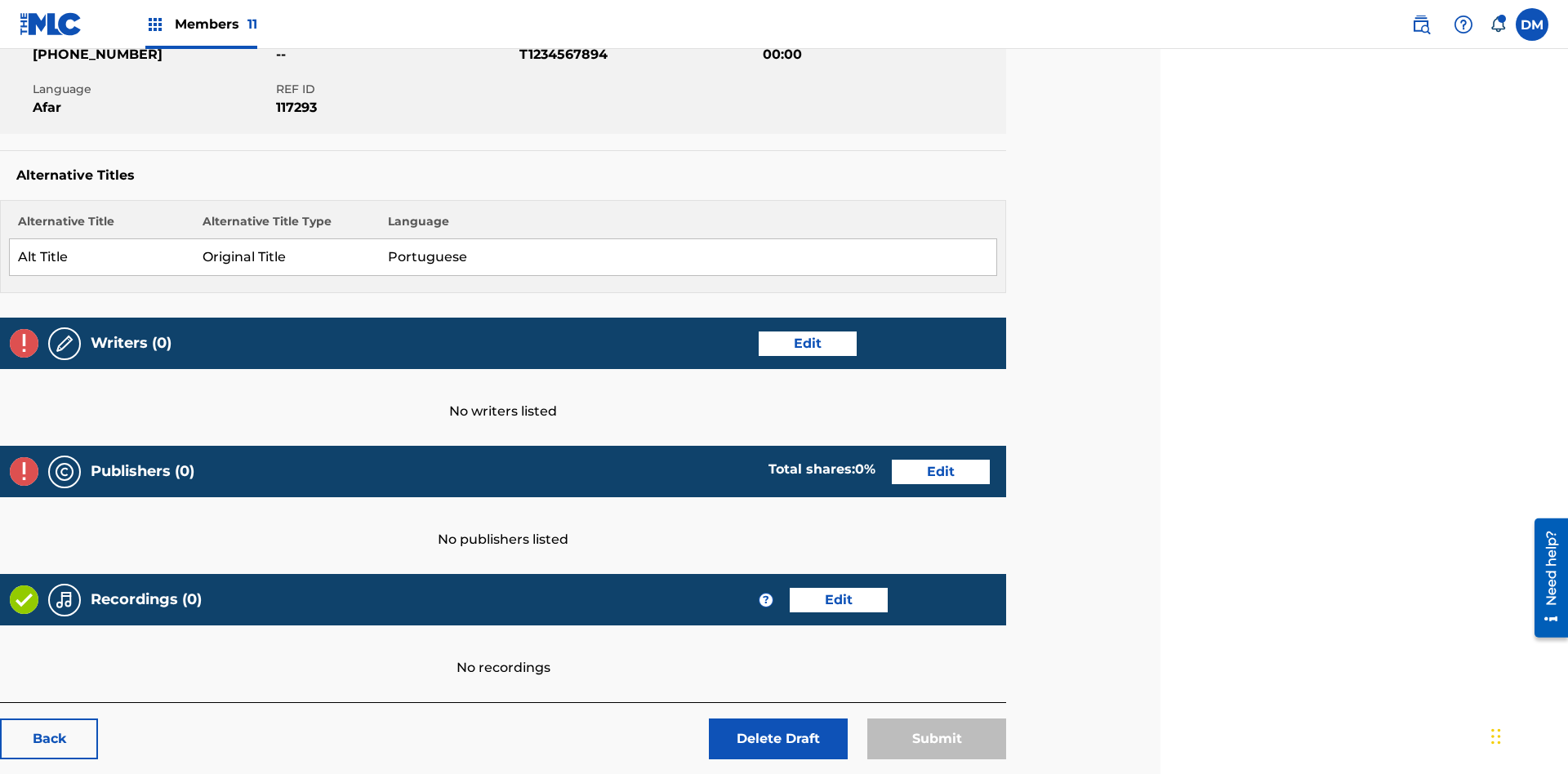
scroll to position [256, 407]
